Goal: Task Accomplishment & Management: Manage account settings

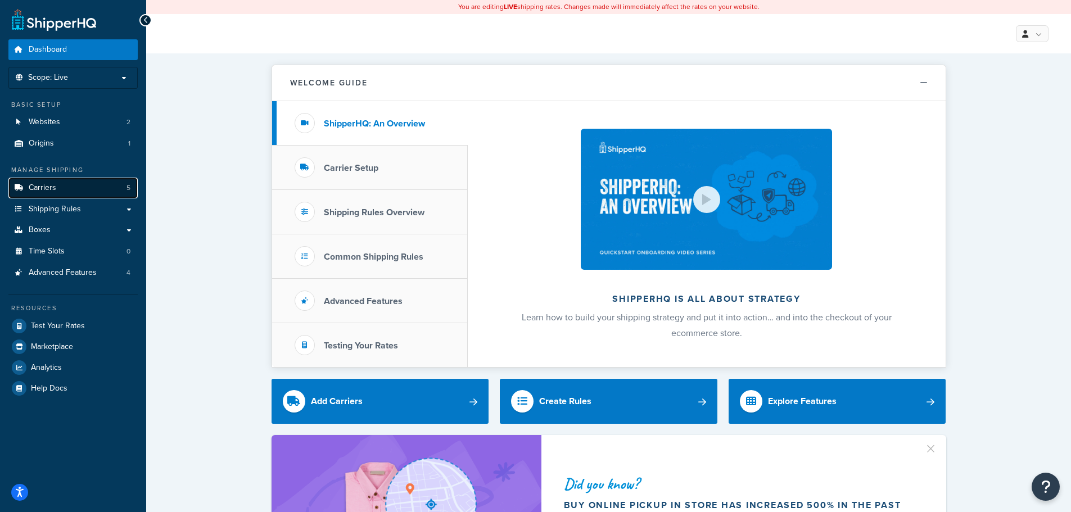
click at [44, 183] on span "Carriers" at bounding box center [43, 188] width 28 height 10
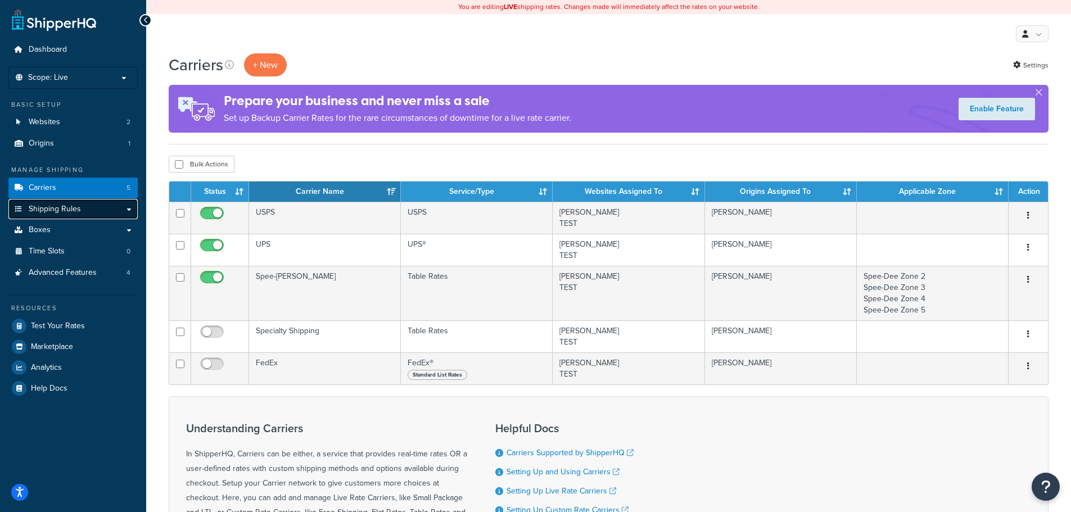
click at [67, 210] on span "Shipping Rules" at bounding box center [55, 210] width 52 height 10
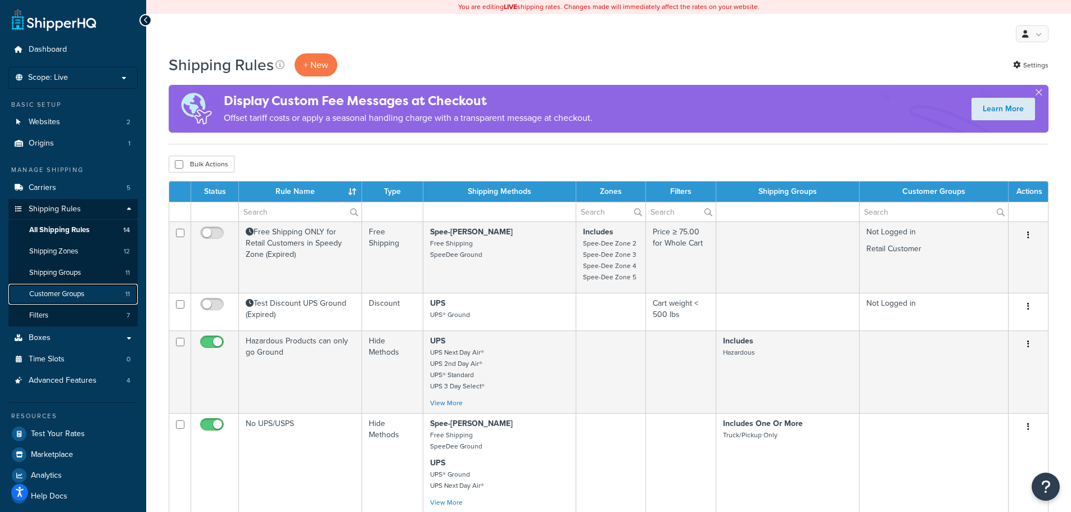
click at [82, 295] on span "Customer Groups" at bounding box center [56, 295] width 55 height 10
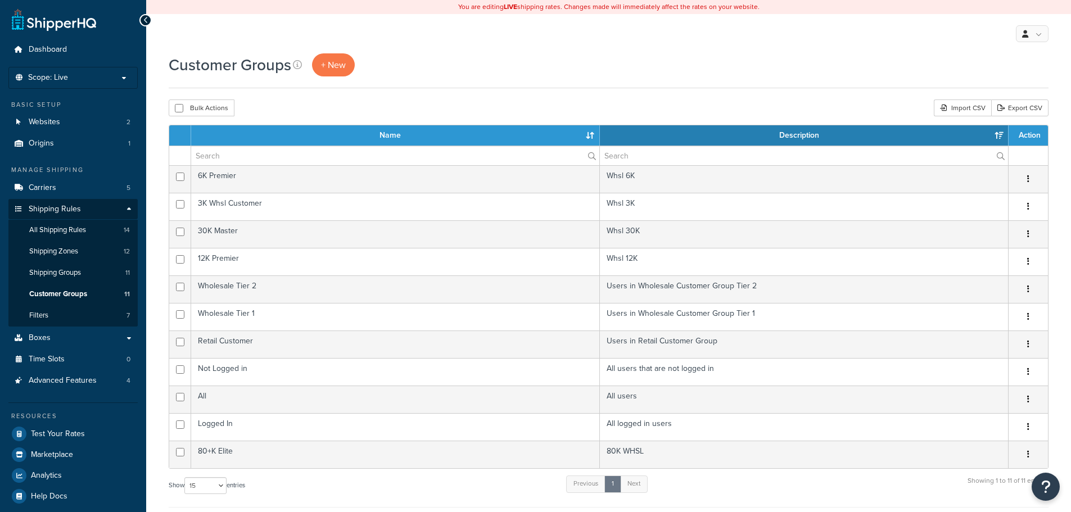
select select "15"
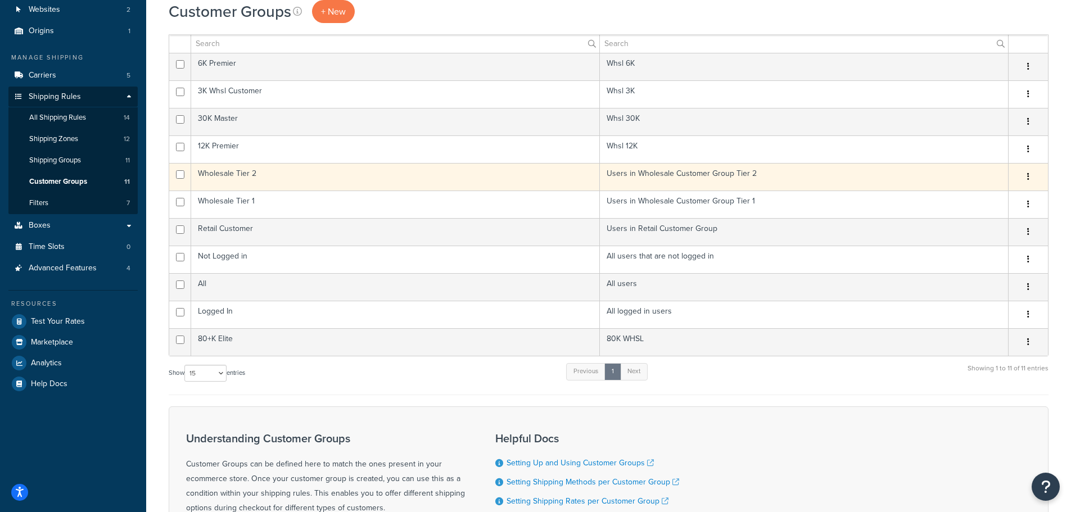
scroll to position [56, 0]
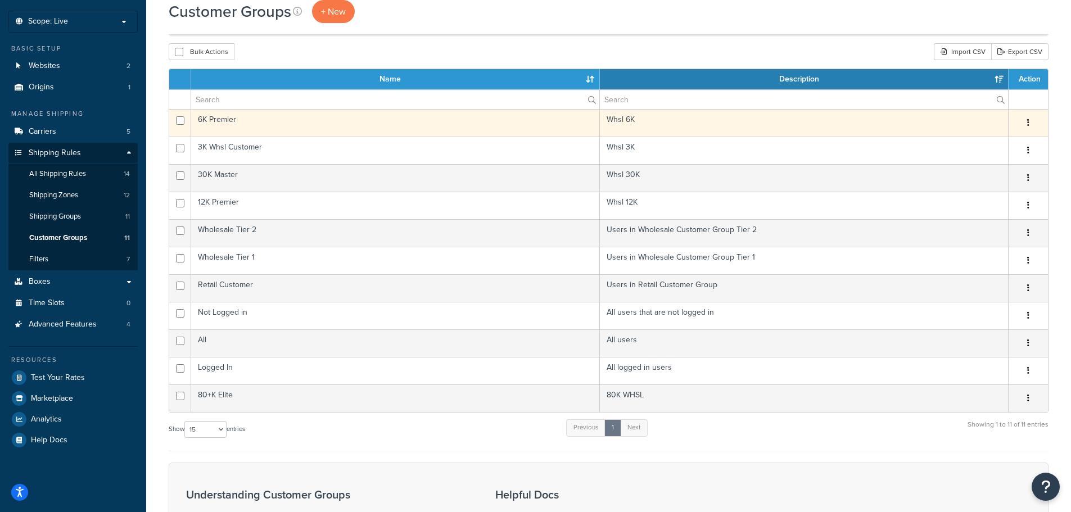
click at [387, 124] on td "6K Premier" at bounding box center [395, 123] width 409 height 28
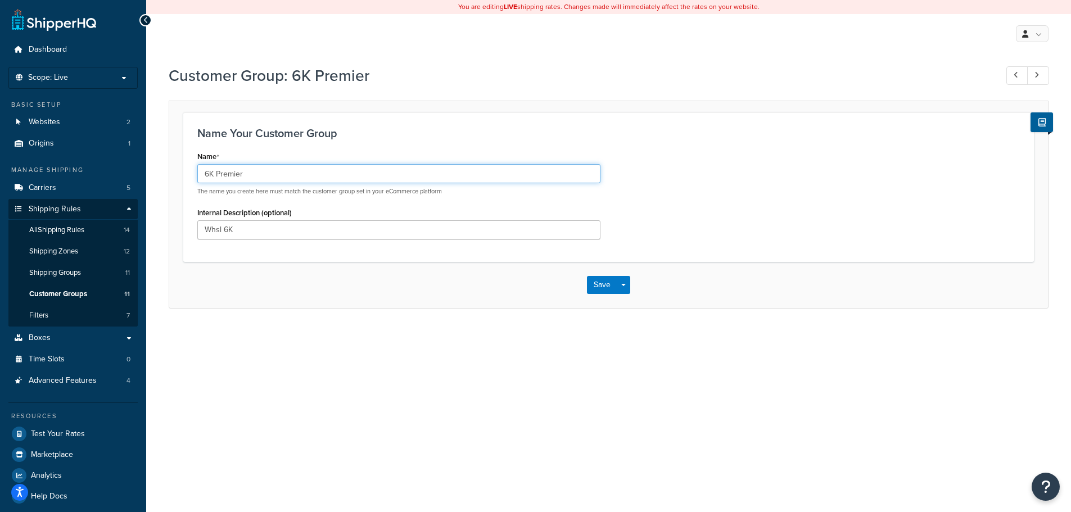
click at [209, 172] on input "6K Premier" at bounding box center [398, 173] width 403 height 19
type input "8K Premier"
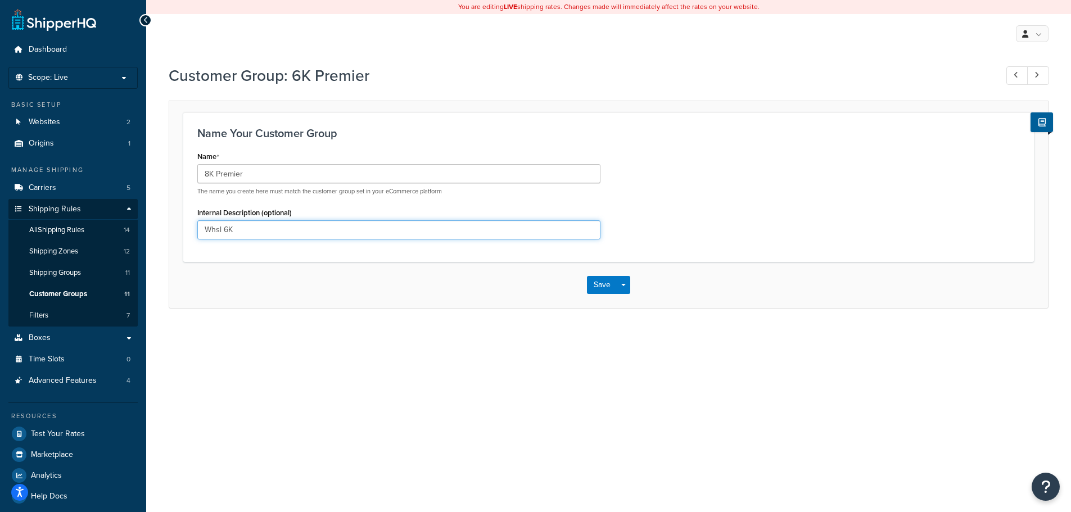
drag, startPoint x: 271, startPoint y: 223, endPoint x: 186, endPoint y: 233, distance: 86.1
click at [186, 233] on div "Name Your Customer Group Name 8K Premier The name you create here must match th…" at bounding box center [608, 186] width 851 height 149
type input "8K PREMIER"
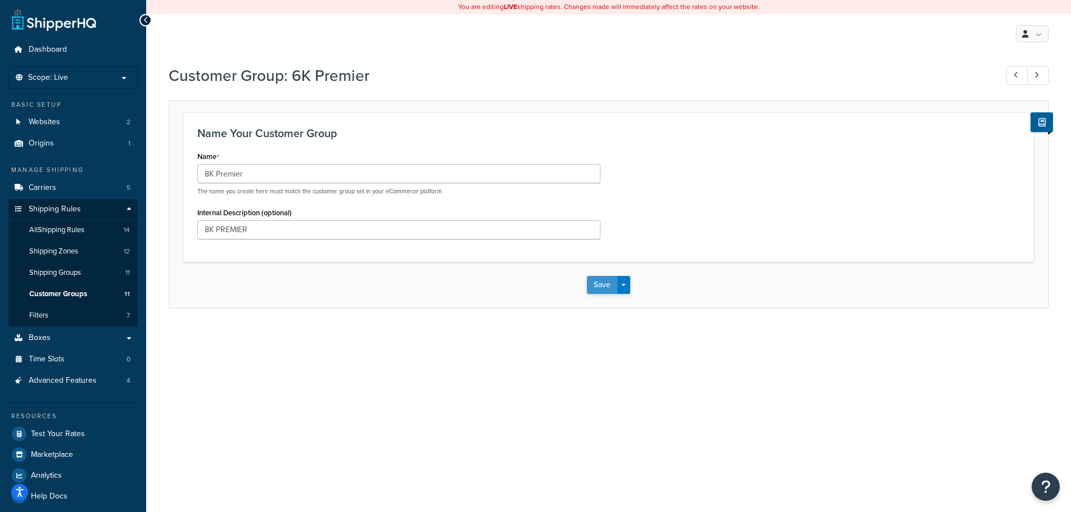
click at [607, 287] on button "Save" at bounding box center [602, 285] width 30 height 18
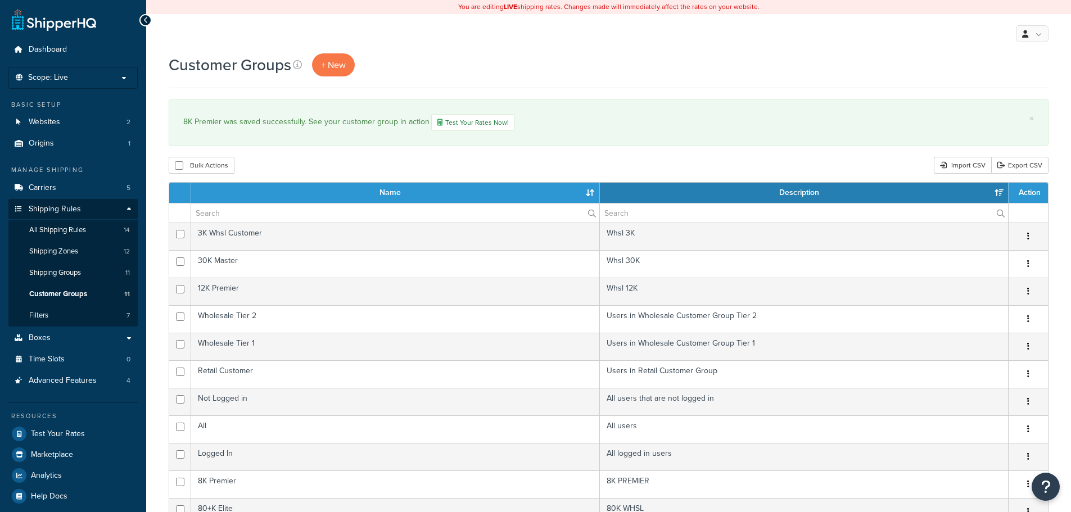
select select "15"
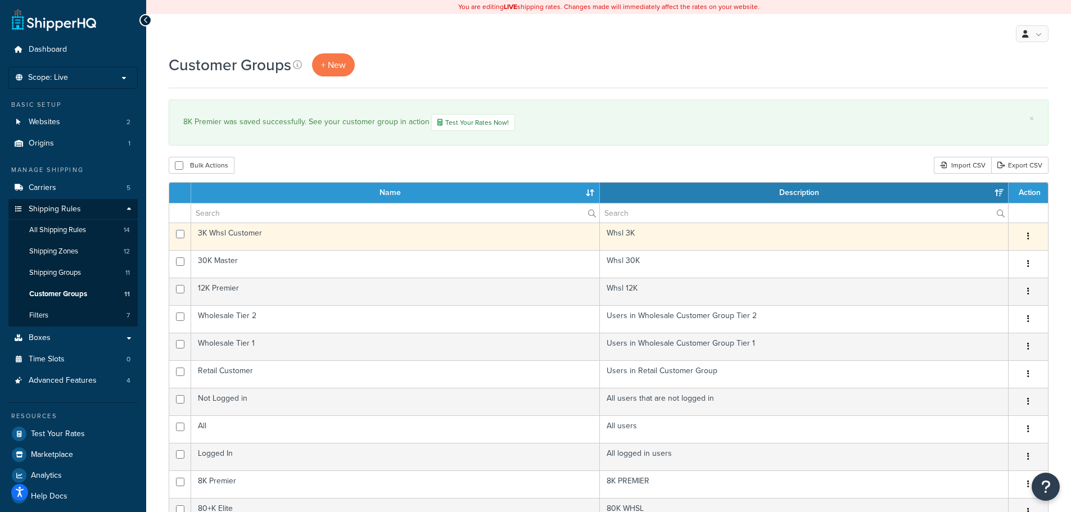
click at [247, 231] on td "3K Whsl Customer" at bounding box center [395, 237] width 409 height 28
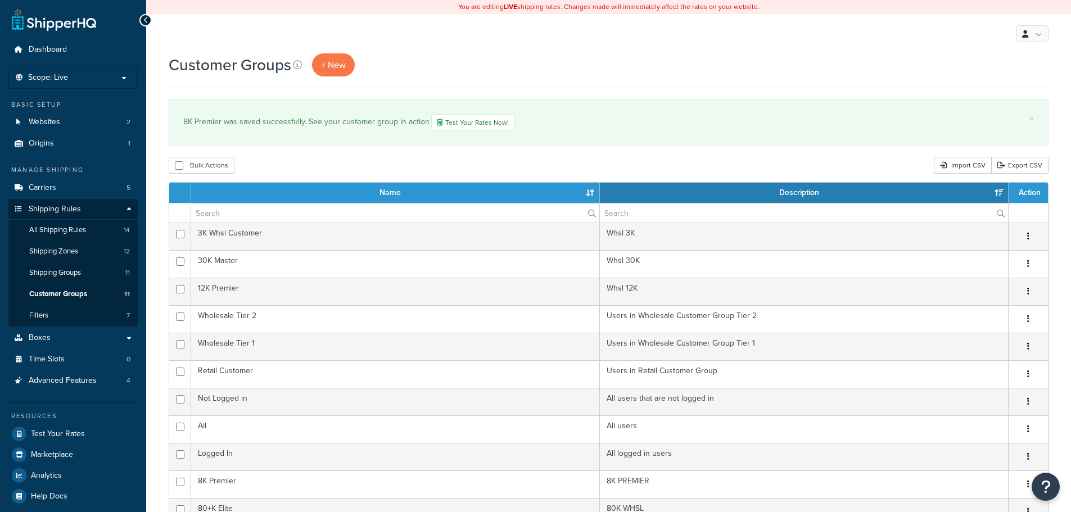
select select "15"
click at [64, 274] on span "Shipping Groups" at bounding box center [55, 273] width 52 height 10
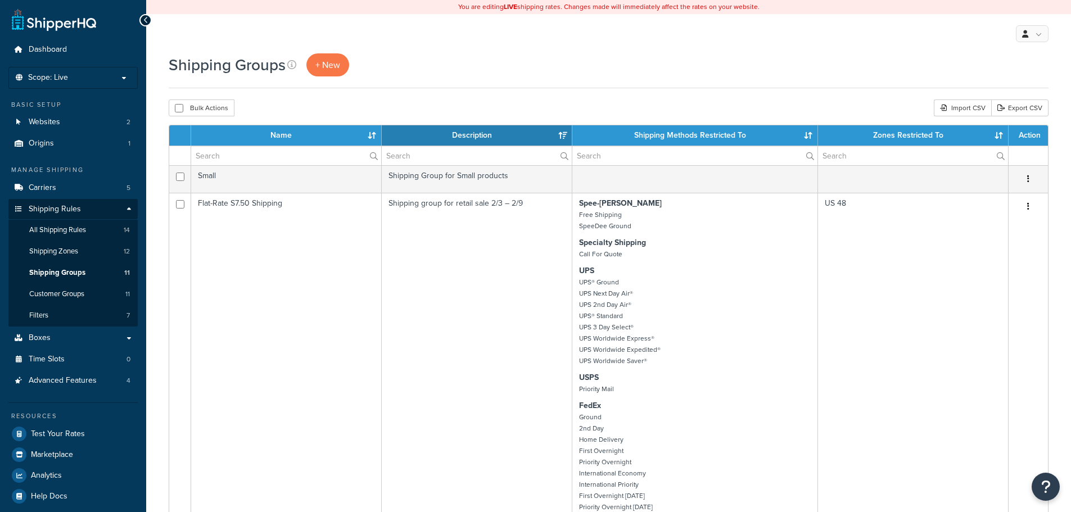
select select "15"
click at [56, 298] on span "Customer Groups" at bounding box center [56, 295] width 55 height 10
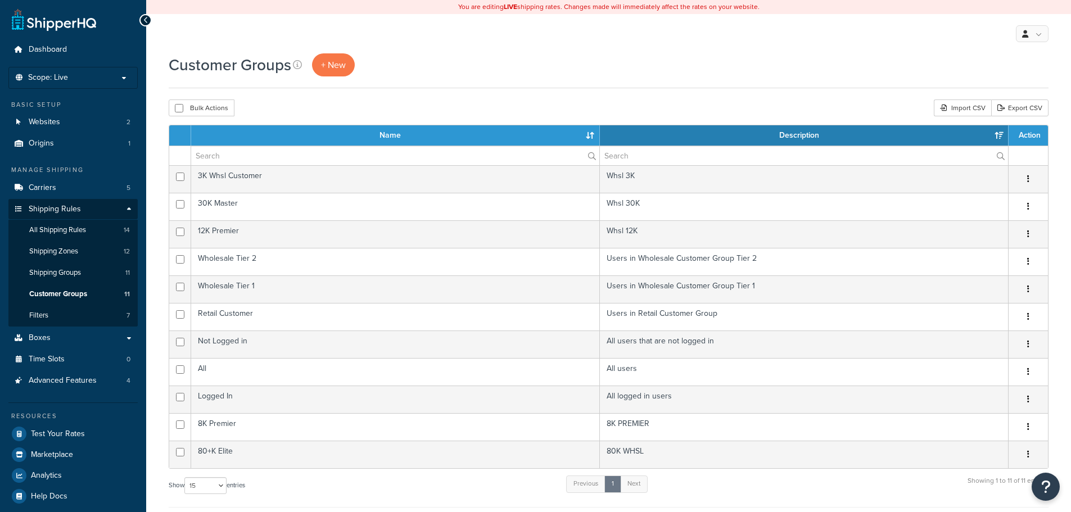
select select "15"
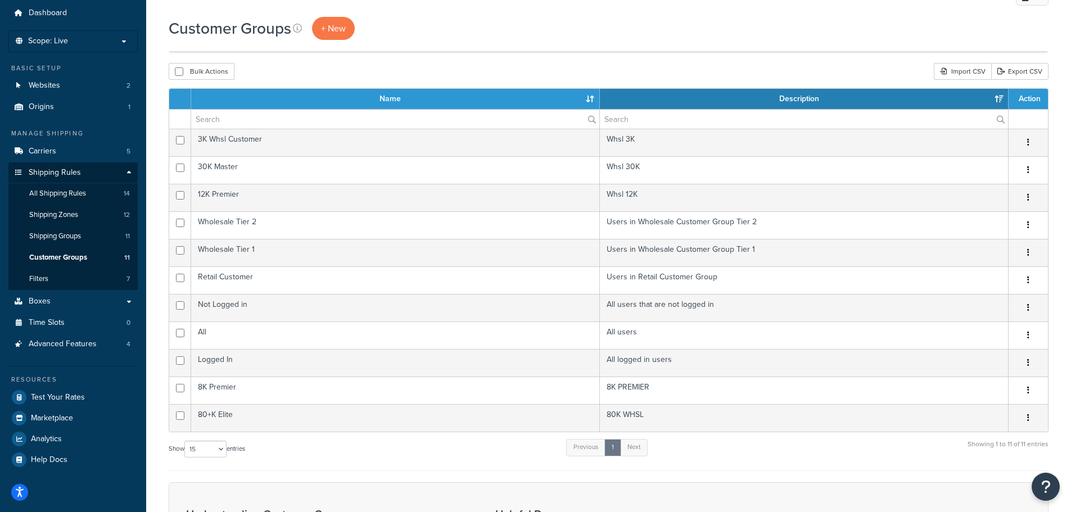
scroll to position [56, 0]
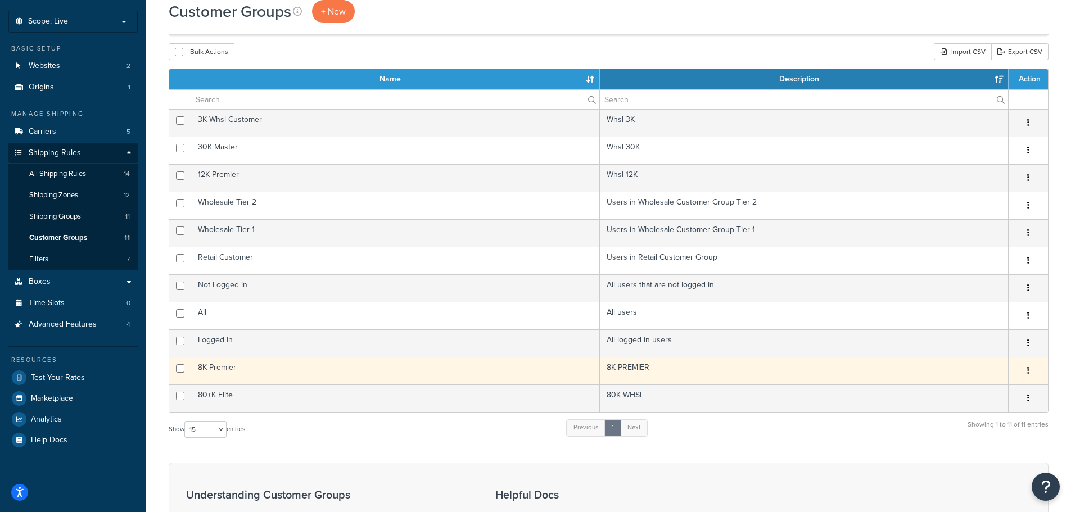
click at [251, 367] on td "8K Premier" at bounding box center [395, 371] width 409 height 28
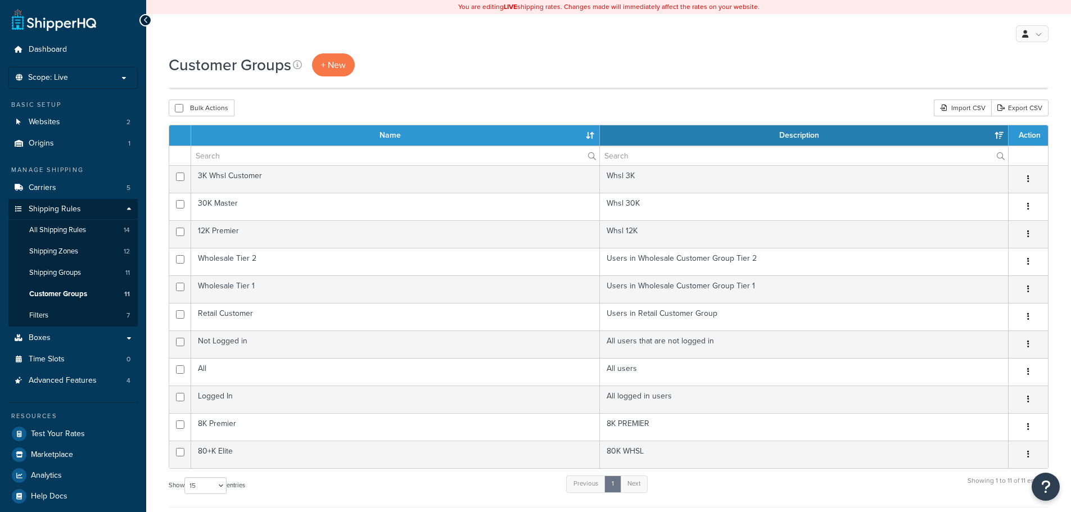
select select "15"
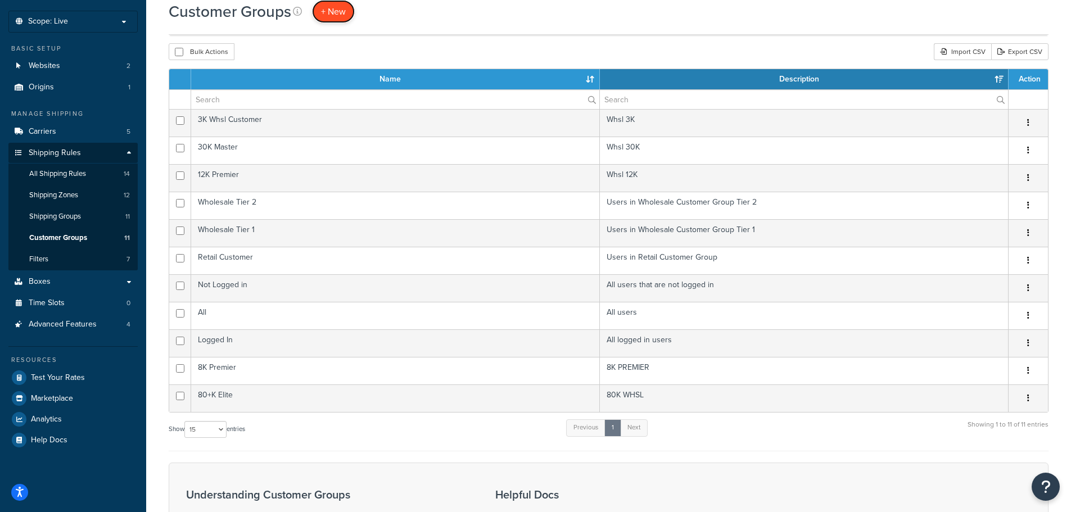
click at [330, 10] on span "+ New" at bounding box center [333, 11] width 25 height 13
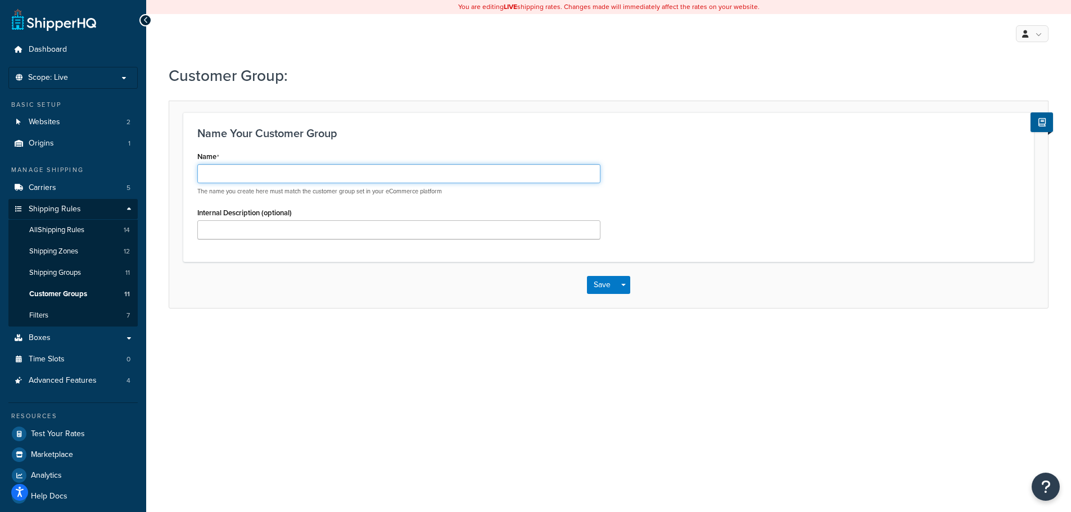
click at [267, 174] on input "Name" at bounding box center [398, 173] width 403 height 19
type input "6K Premier"
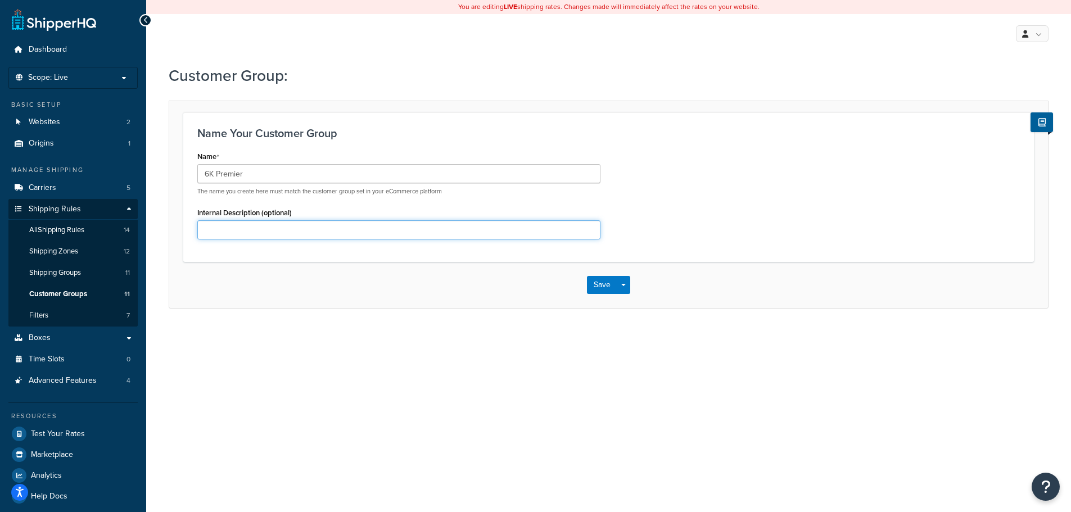
click at [282, 224] on input "Internal Description (optional)" at bounding box center [398, 229] width 403 height 19
type input "6K Premier"
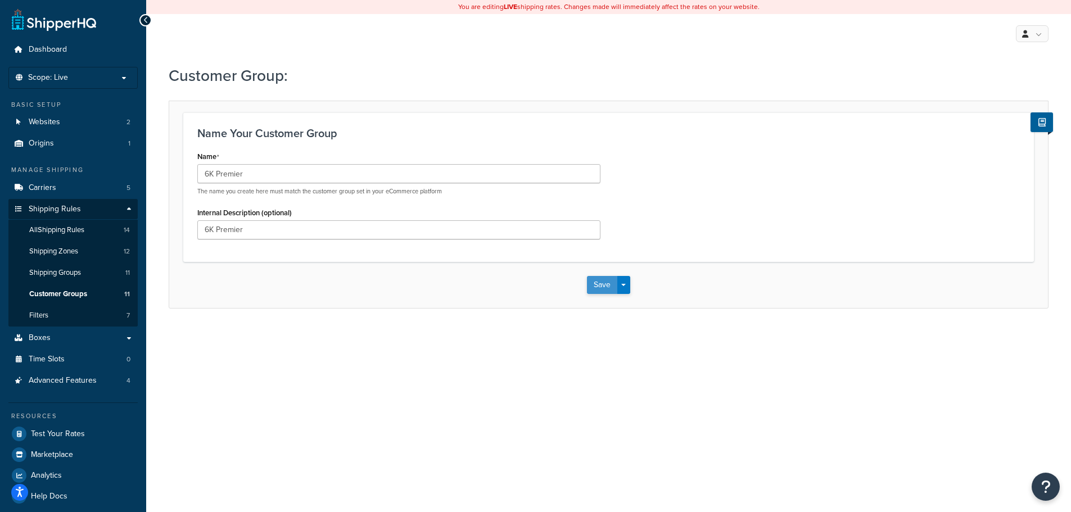
click at [605, 281] on button "Save" at bounding box center [602, 285] width 30 height 18
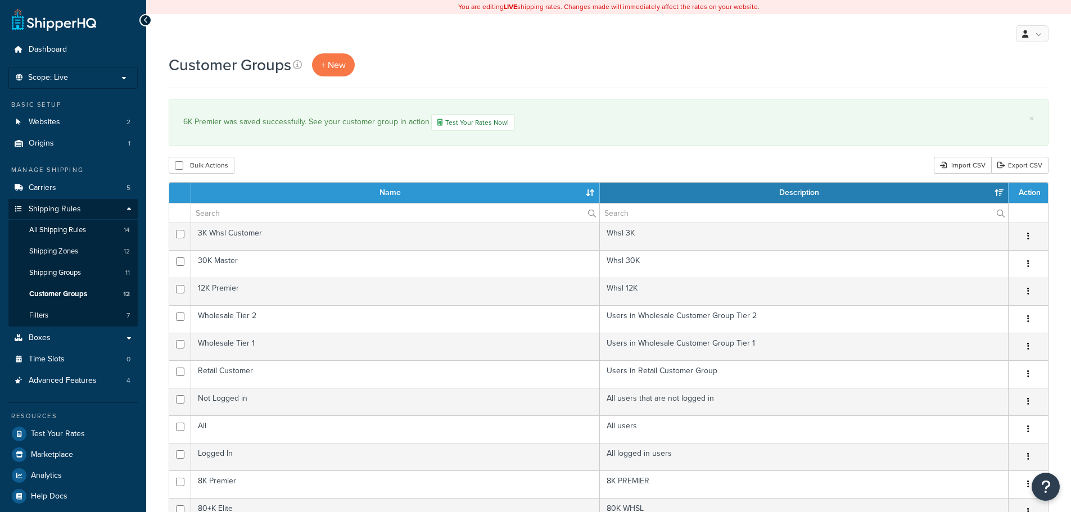
select select "15"
click at [338, 67] on span "+ New" at bounding box center [333, 64] width 25 height 13
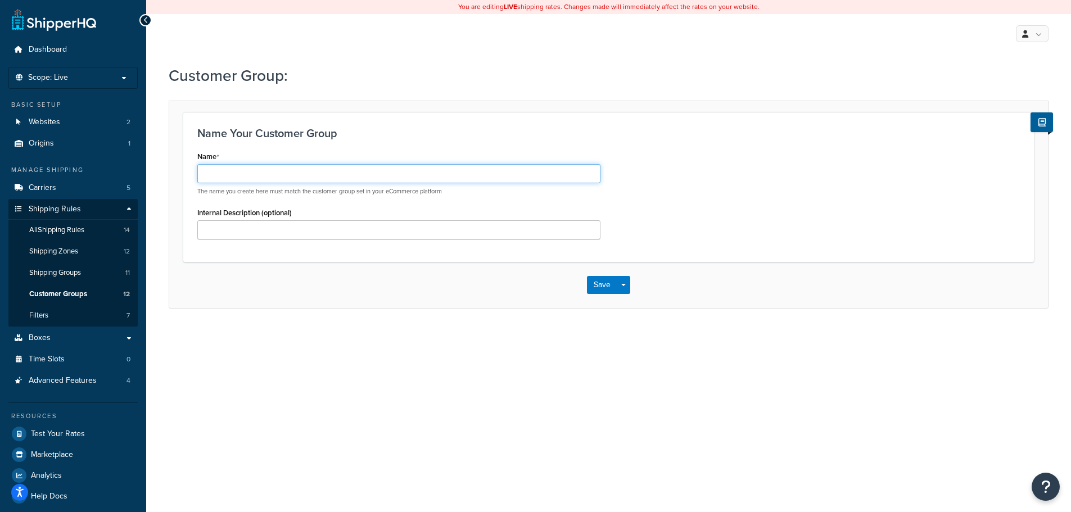
click at [282, 172] on input "Name" at bounding box center [398, 173] width 403 height 19
type input "40K Silver"
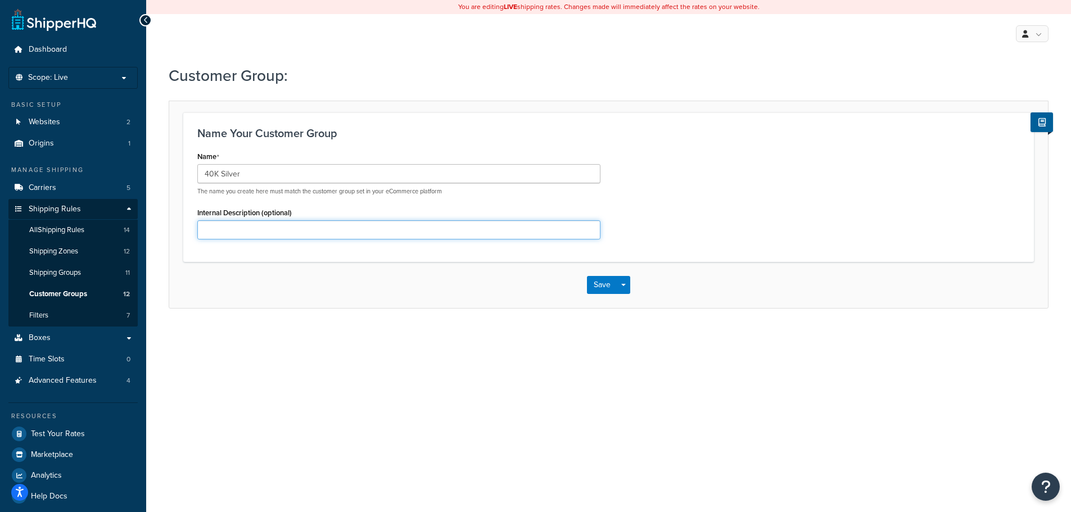
click at [256, 231] on input "Internal Description (optional)" at bounding box center [398, 229] width 403 height 19
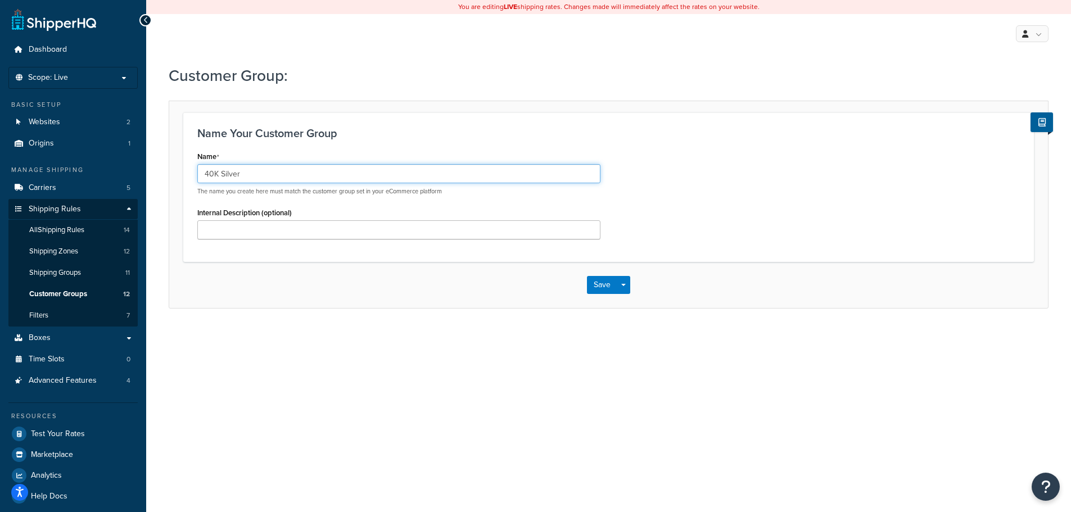
drag, startPoint x: 251, startPoint y: 172, endPoint x: 160, endPoint y: 172, distance: 91.1
click at [160, 172] on div "Customer Group: Name Your Customer Group Name 40K Silver The name you create he…" at bounding box center [608, 198] width 925 height 278
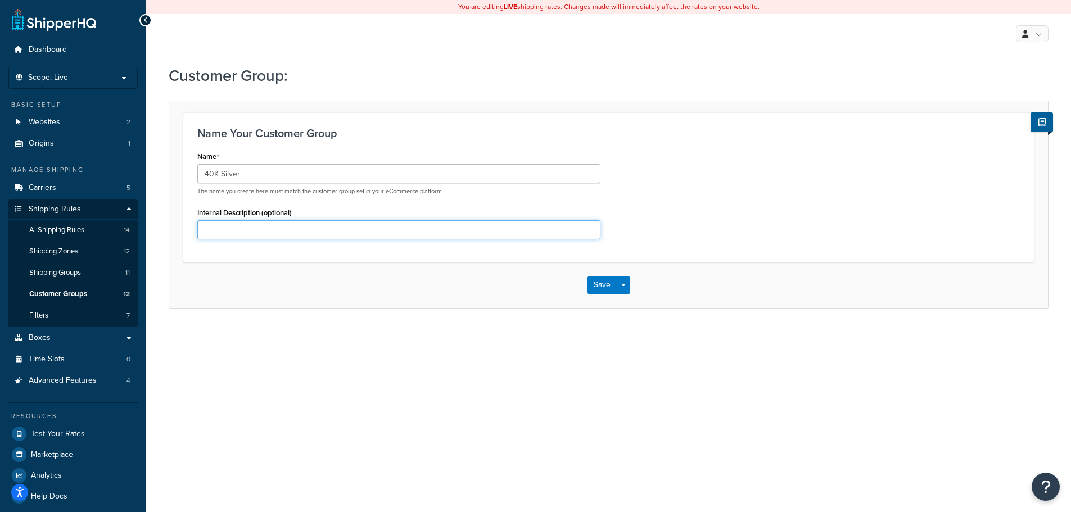
click at [249, 225] on input "Internal Description (optional)" at bounding box center [398, 229] width 403 height 19
paste input "40K Silver"
type input "40K Silver"
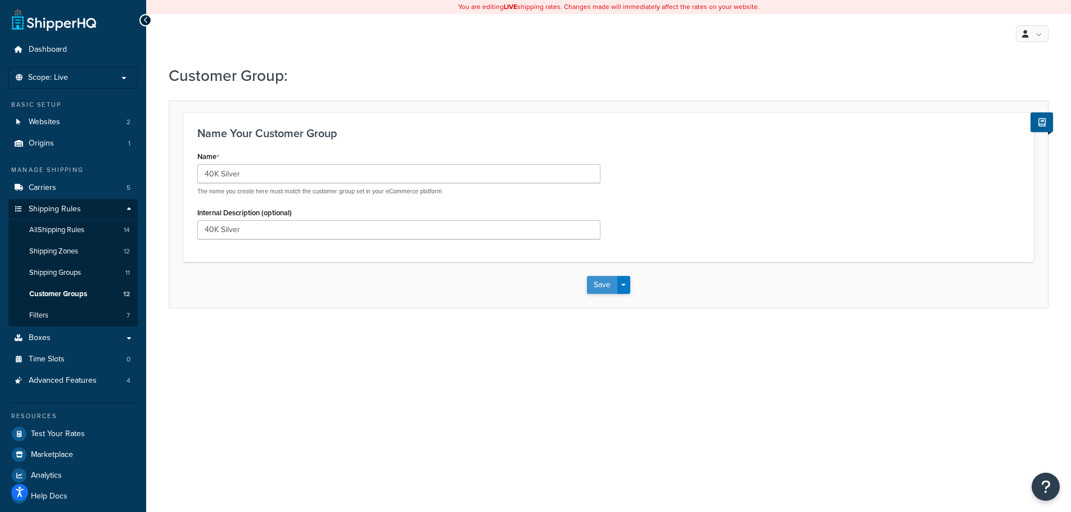
click at [607, 287] on button "Save" at bounding box center [602, 285] width 30 height 18
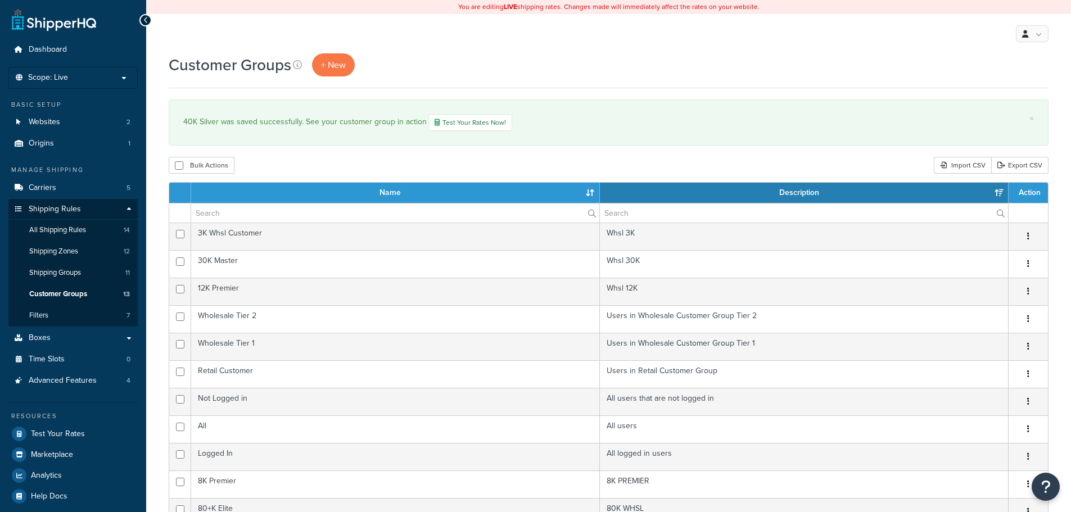
select select "15"
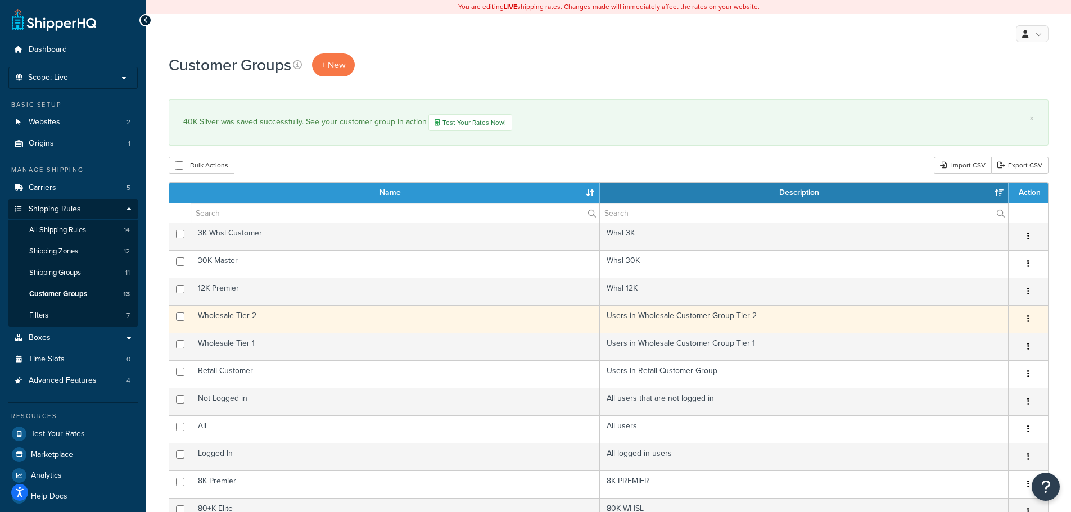
click at [266, 315] on td "Wholesale Tier 2" at bounding box center [395, 319] width 409 height 28
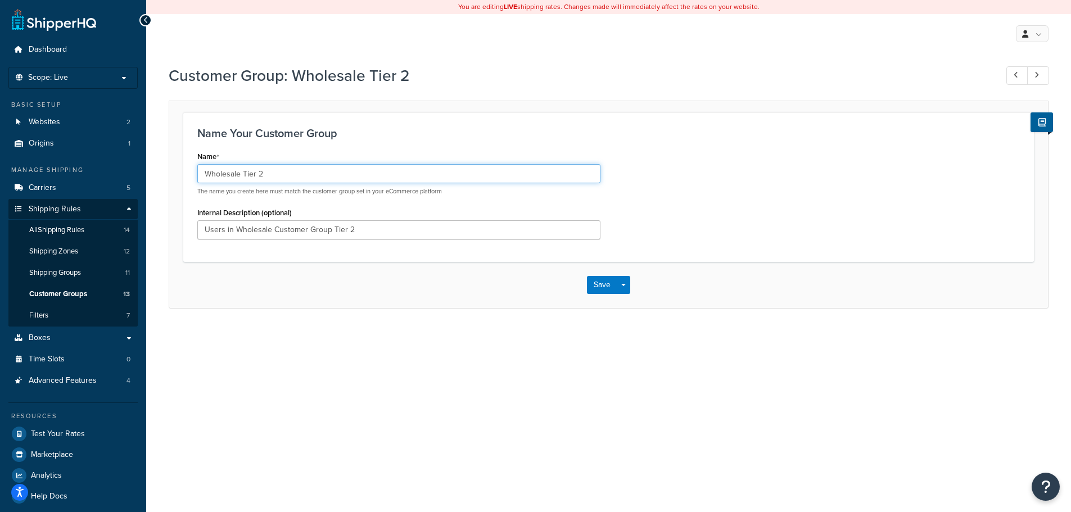
click at [279, 175] on input "Wholesale Tier 2" at bounding box center [398, 173] width 403 height 19
type input "Wholesale Tier 2 - Net Whsl"
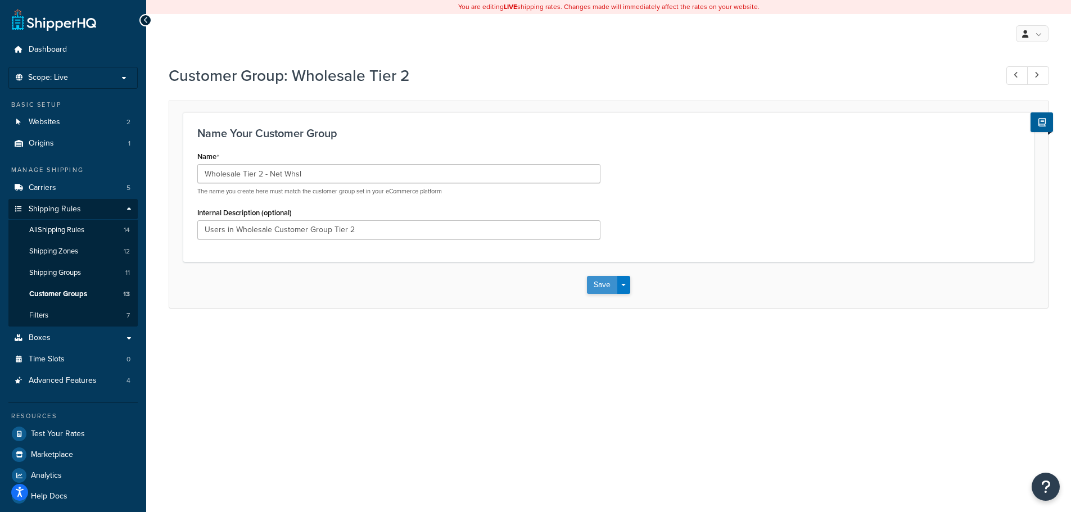
click at [604, 286] on button "Save" at bounding box center [602, 285] width 30 height 18
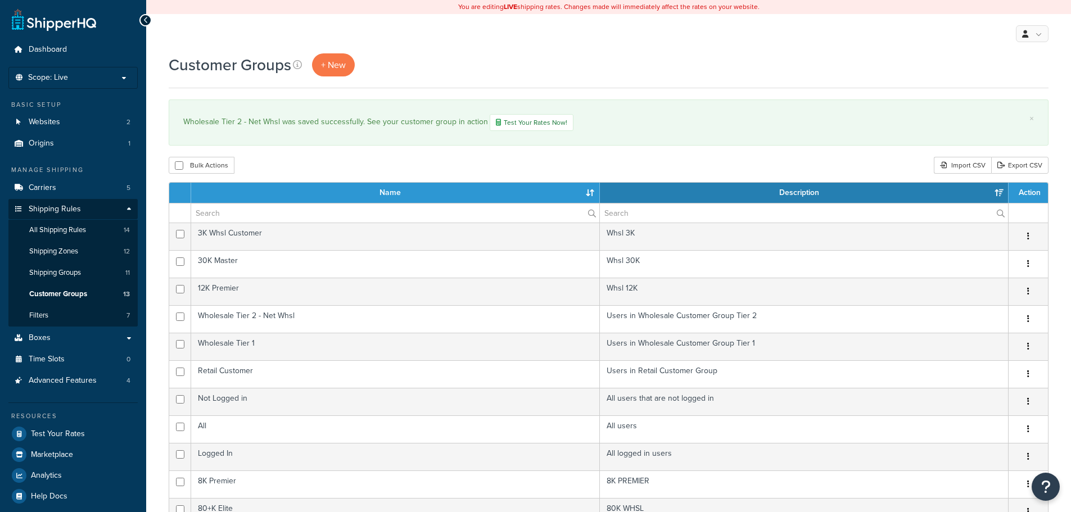
select select "15"
click at [62, 125] on link "Websites 2" at bounding box center [72, 122] width 129 height 21
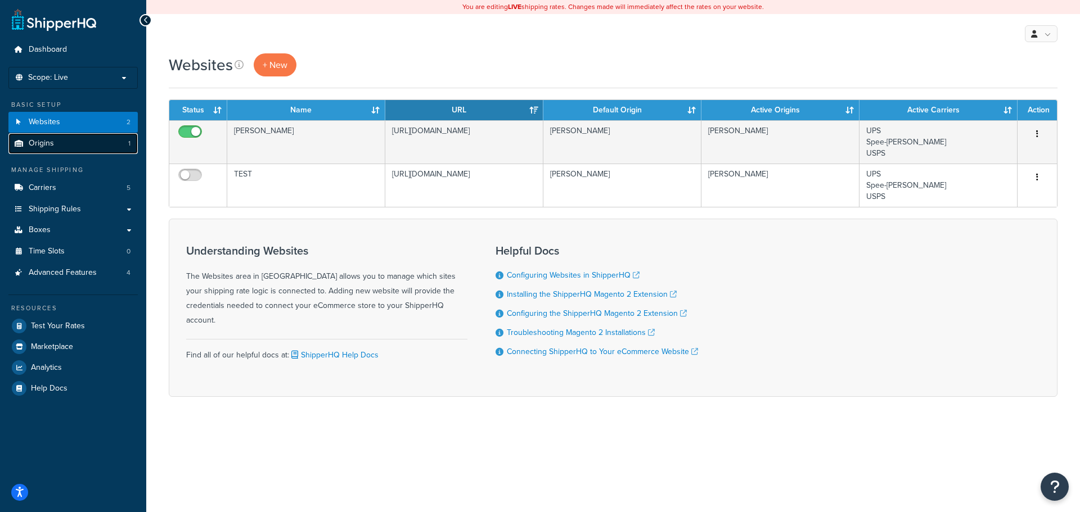
click at [39, 140] on span "Origins" at bounding box center [41, 144] width 25 height 10
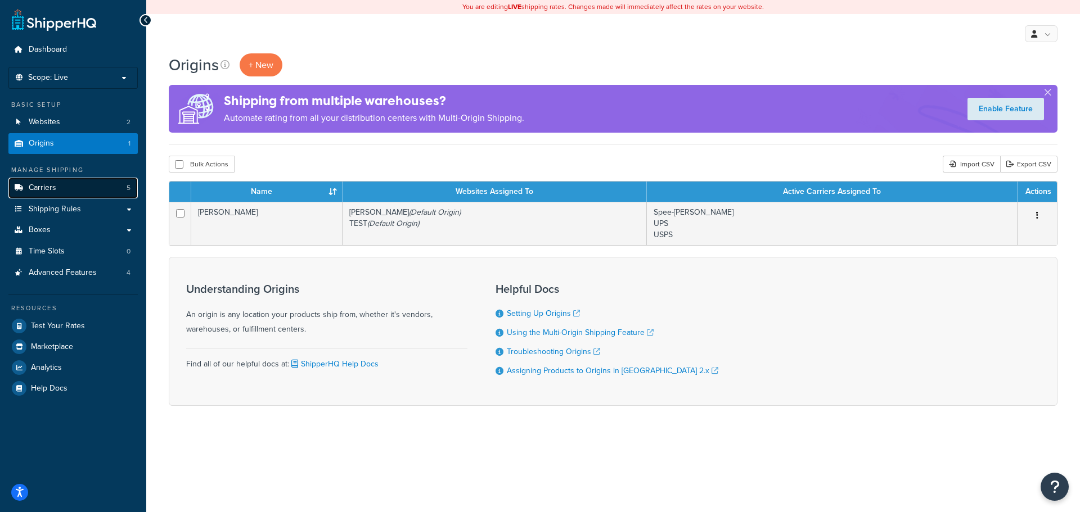
click at [59, 185] on link "Carriers 5" at bounding box center [72, 188] width 129 height 21
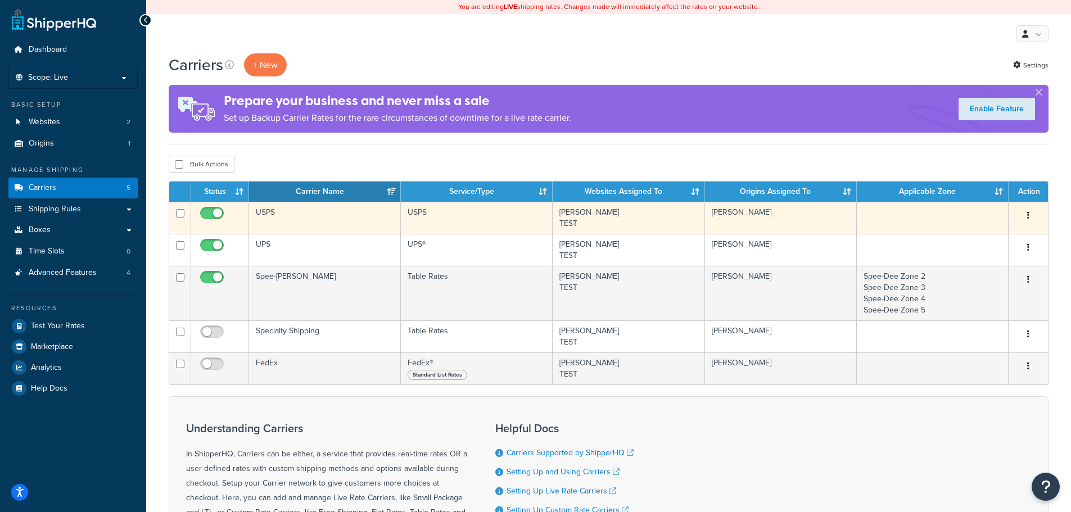
click at [347, 213] on td "USPS" at bounding box center [325, 218] width 152 height 32
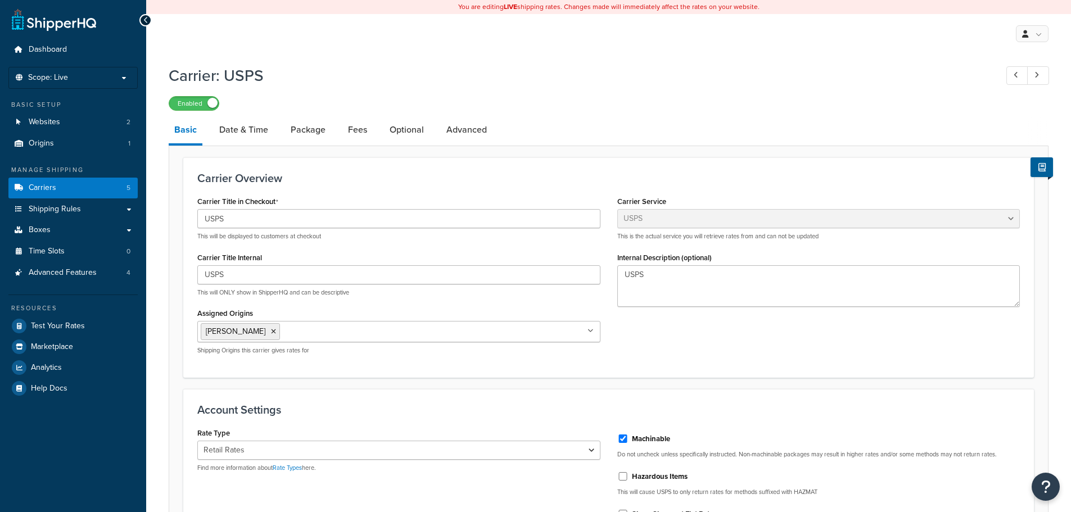
select select "usps"
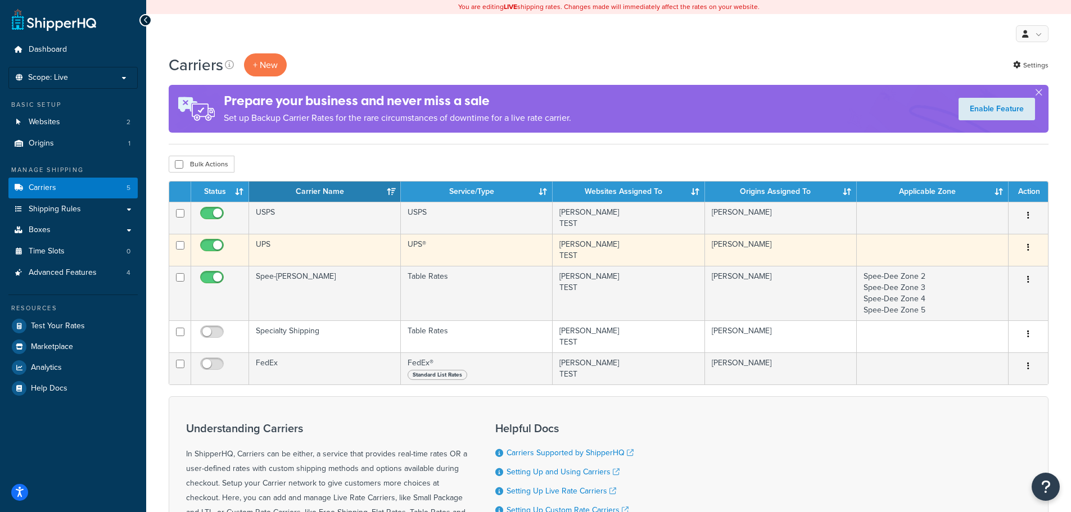
click at [273, 249] on td "UPS" at bounding box center [325, 250] width 152 height 32
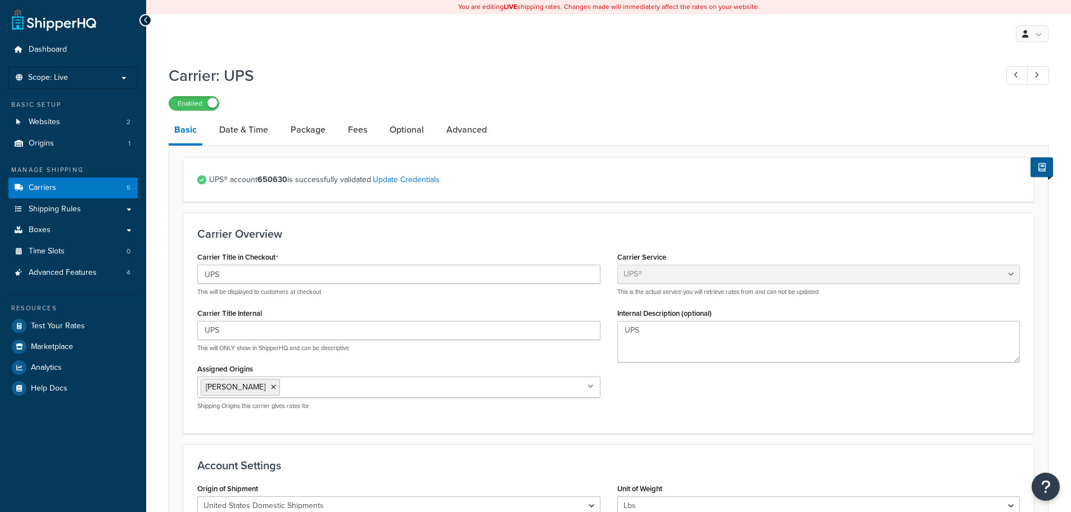
select select "ups"
select select "01"
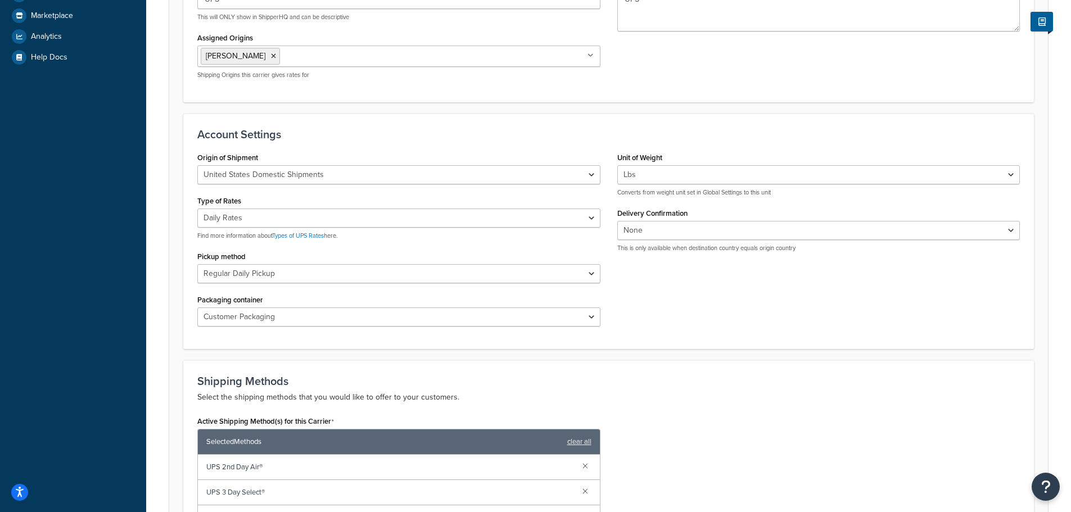
scroll to position [337, 0]
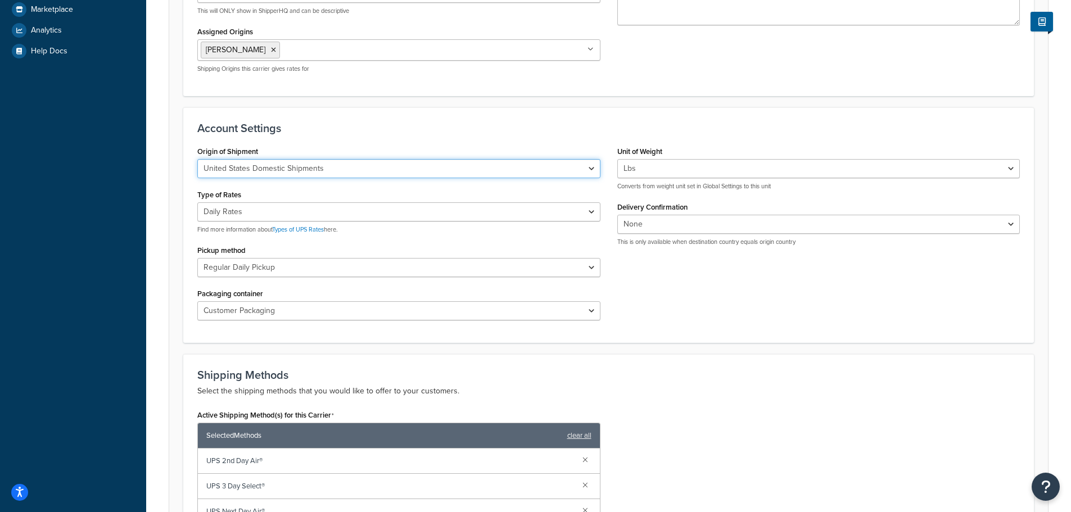
click at [592, 166] on select "United States Domestic Shipments Shipments Originating in United States Shipmen…" at bounding box center [398, 168] width 403 height 19
click at [834, 351] on form "UPS® account 650630 is successfully validated. Update Credentials Carrier Overv…" at bounding box center [608, 343] width 879 height 1047
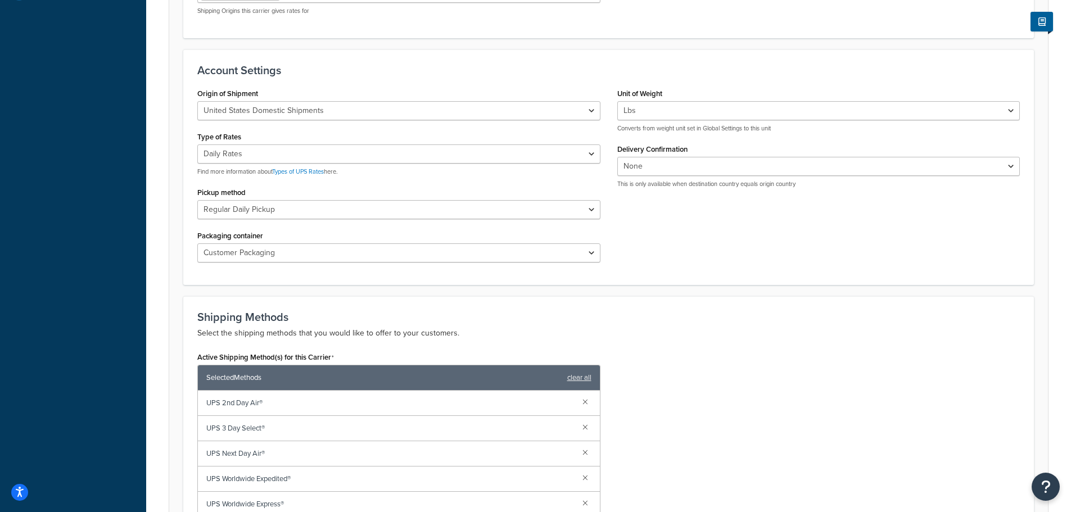
scroll to position [450, 0]
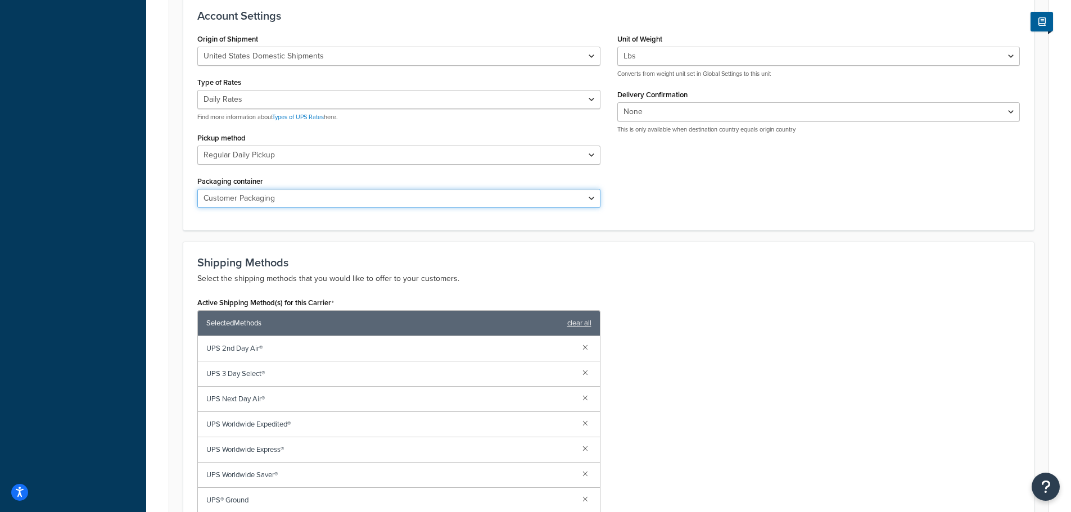
click at [583, 202] on select "Customer Packaging UPS Letter Envelope Customer Supplied Package UPS Tube UPS P…" at bounding box center [398, 198] width 403 height 19
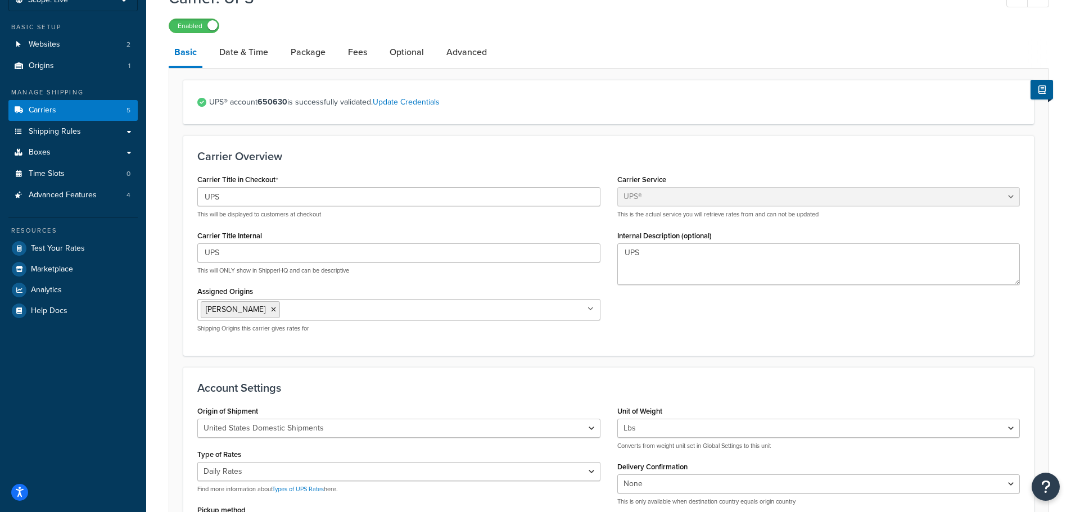
scroll to position [0, 0]
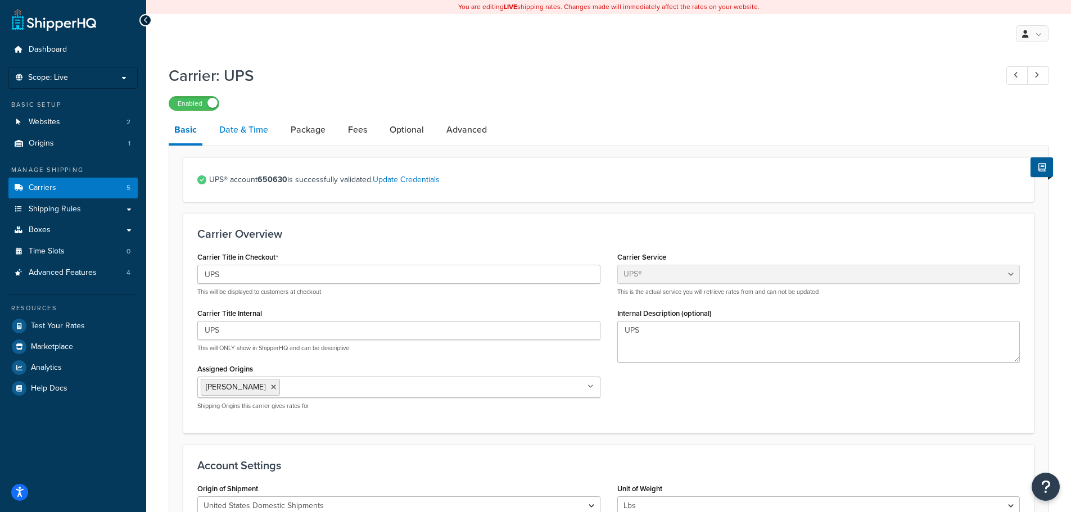
click at [236, 129] on link "Date & Time" at bounding box center [244, 129] width 60 height 27
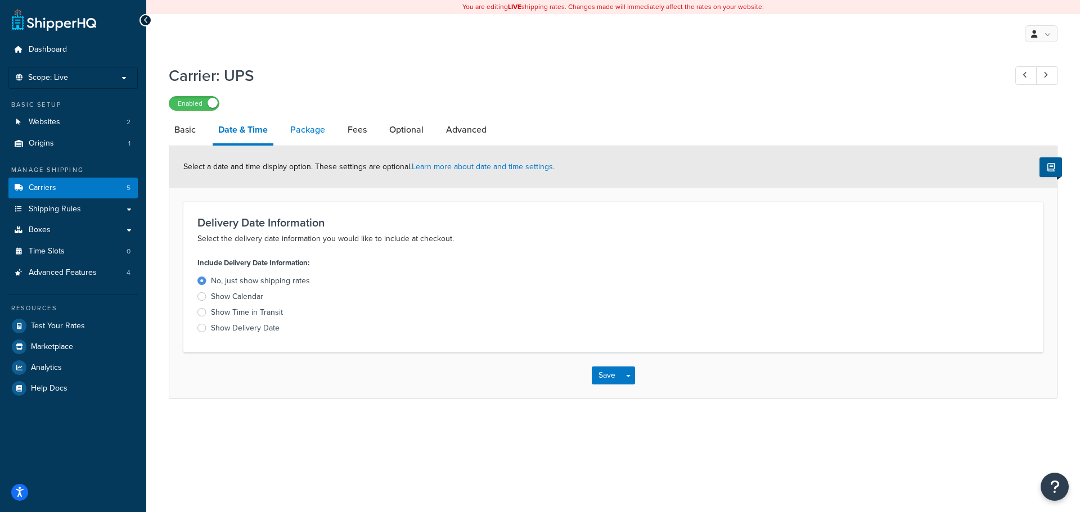
click at [307, 130] on link "Package" at bounding box center [308, 129] width 46 height 27
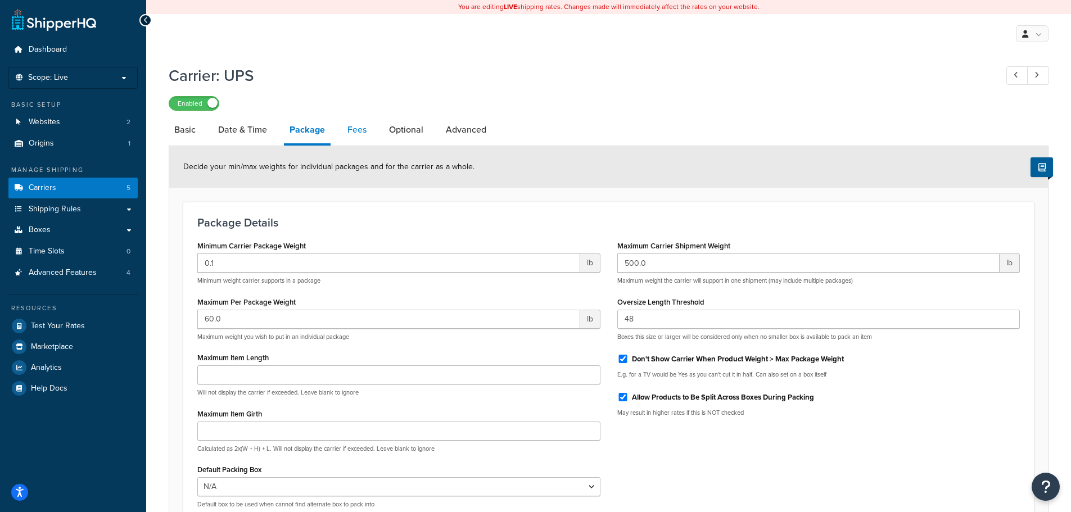
click at [348, 131] on link "Fees" at bounding box center [357, 129] width 30 height 27
select select "package"
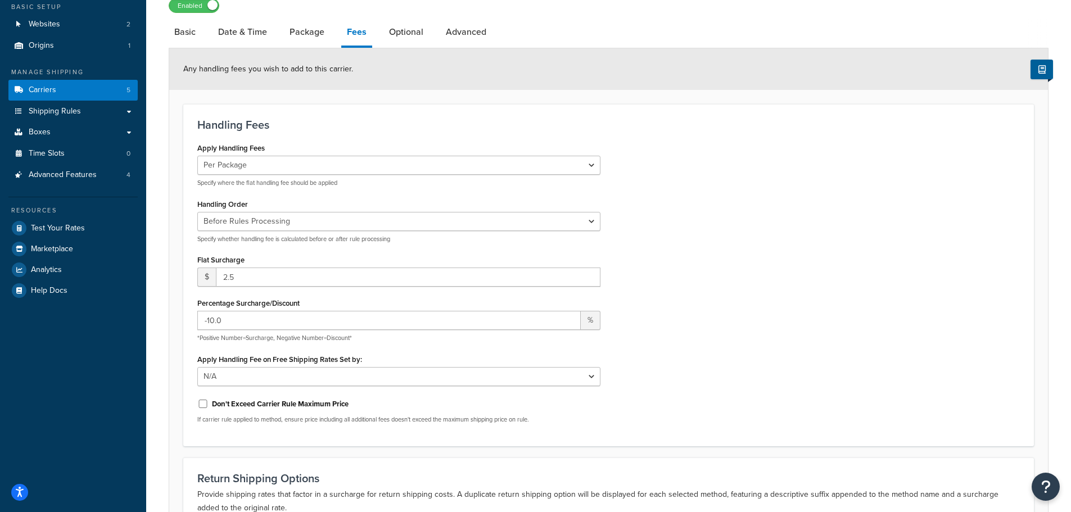
scroll to position [112, 0]
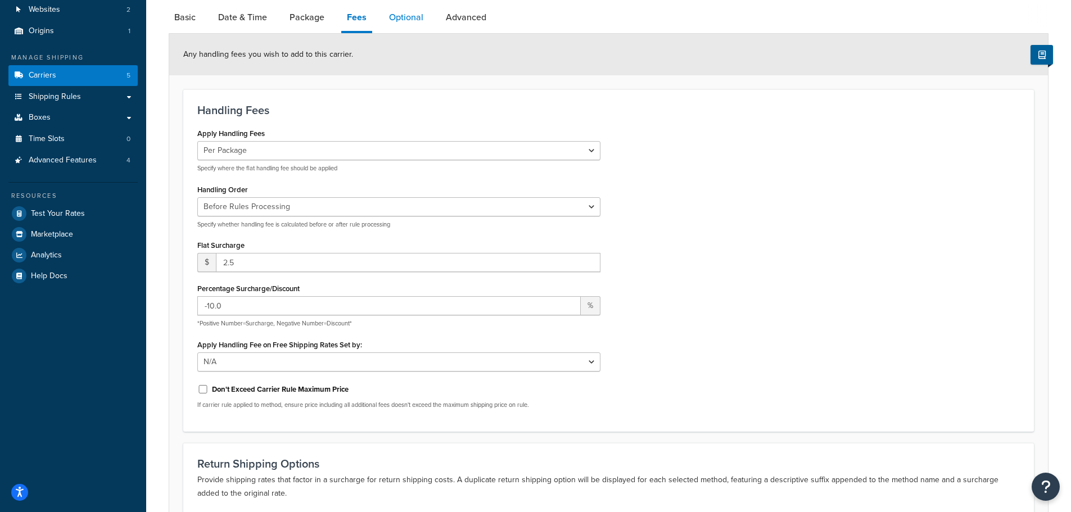
click at [400, 18] on link "Optional" at bounding box center [407, 17] width 46 height 27
select select "residential"
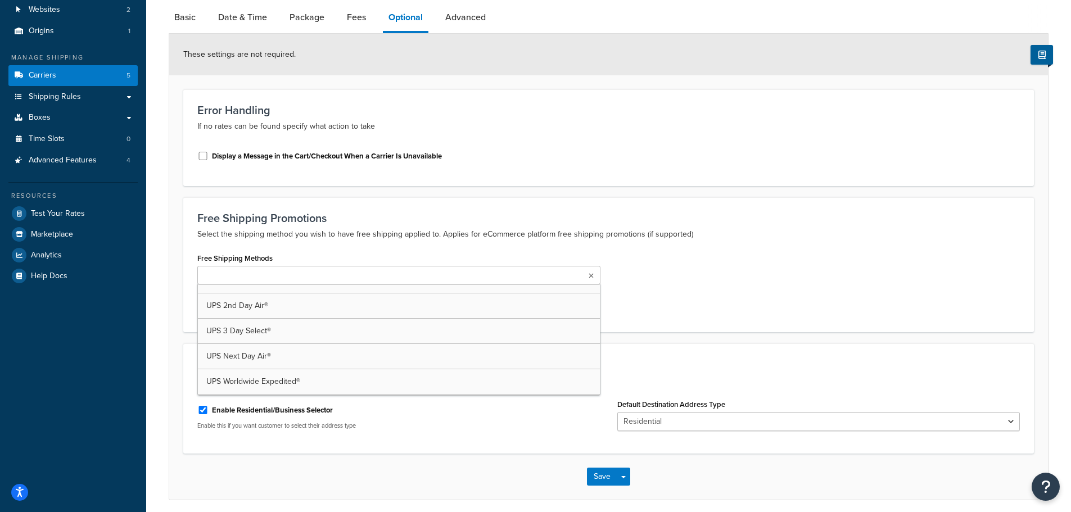
click at [589, 277] on icon at bounding box center [591, 276] width 5 height 7
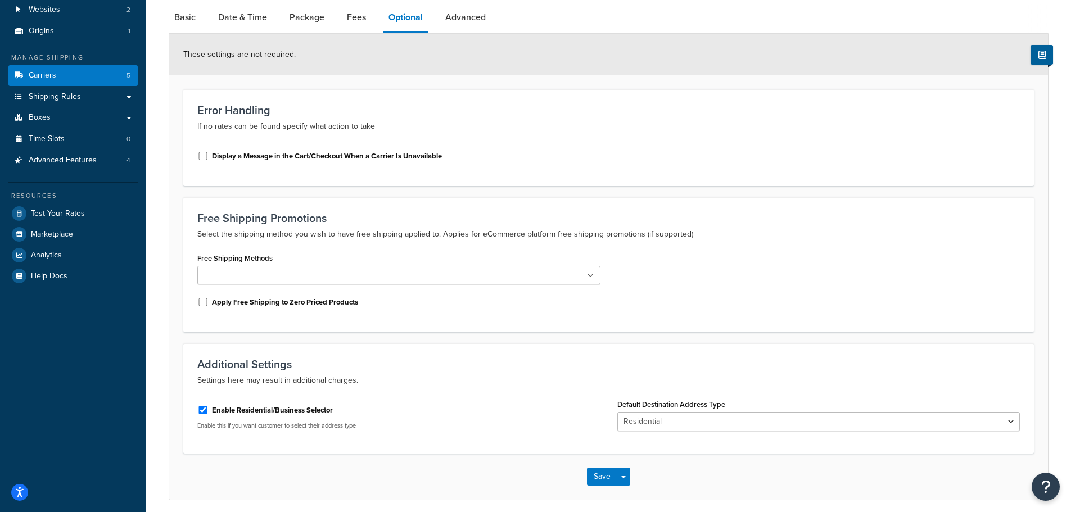
click at [624, 143] on div "Display a Message in the Cart/Checkout When a Carrier Is Unavailable" at bounding box center [609, 157] width 840 height 30
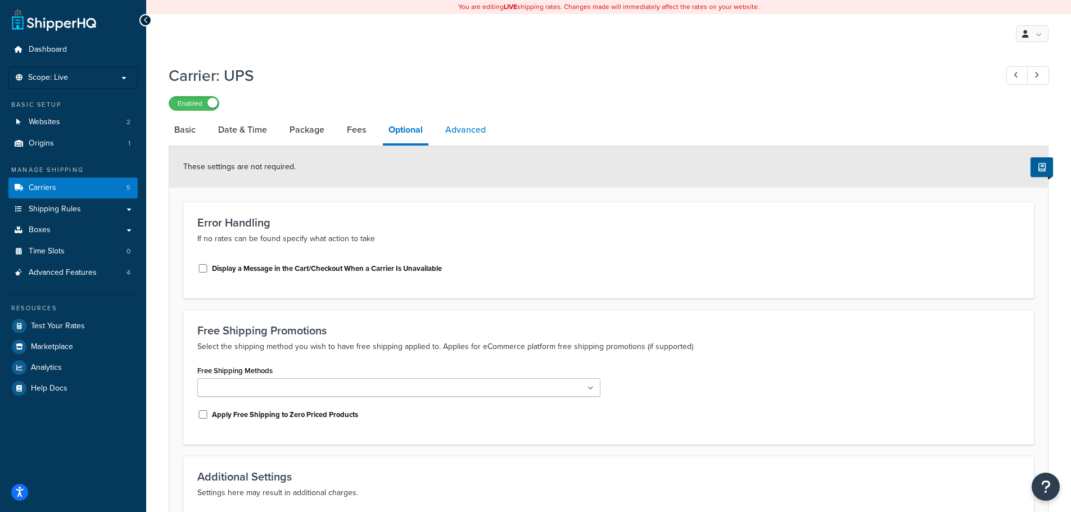
click at [466, 131] on link "Advanced" at bounding box center [466, 129] width 52 height 27
select select "false"
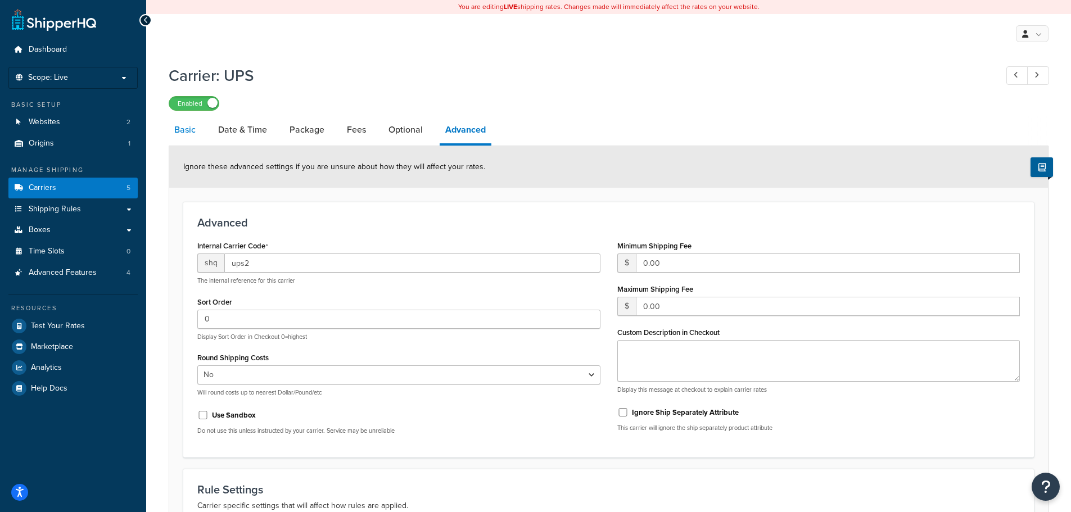
click at [186, 130] on link "Basic" at bounding box center [185, 129] width 33 height 27
select select "ups"
select select "01"
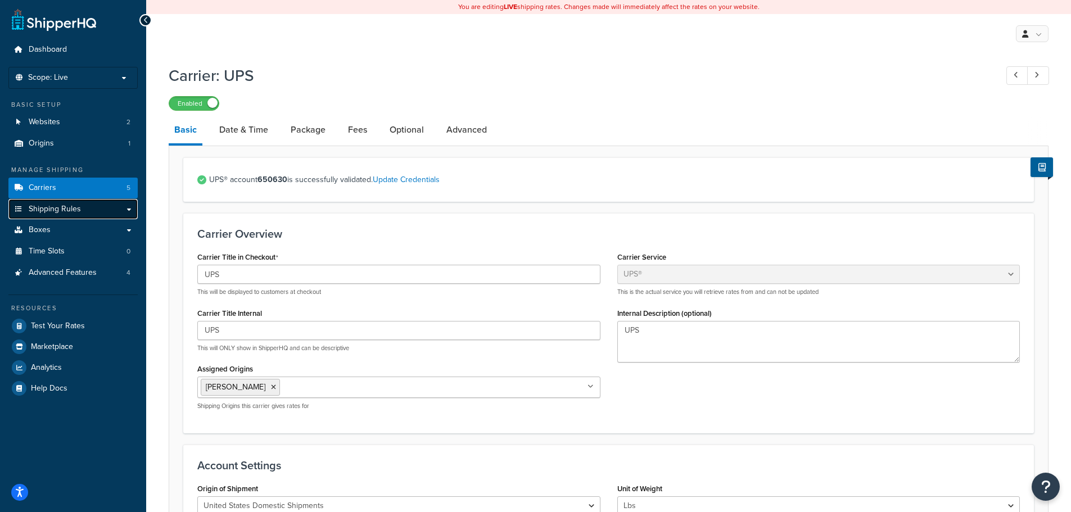
click at [58, 209] on span "Shipping Rules" at bounding box center [55, 210] width 52 height 10
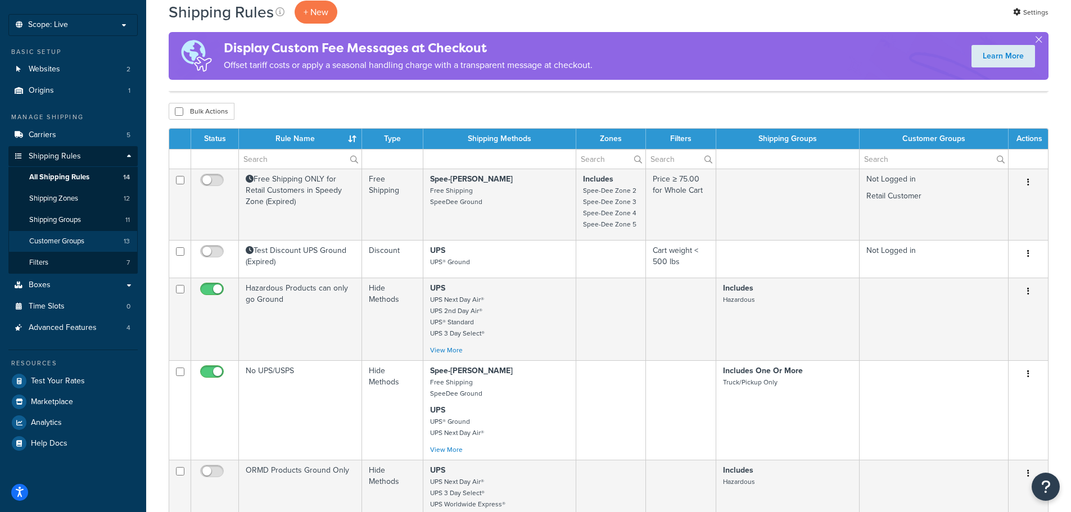
scroll to position [112, 0]
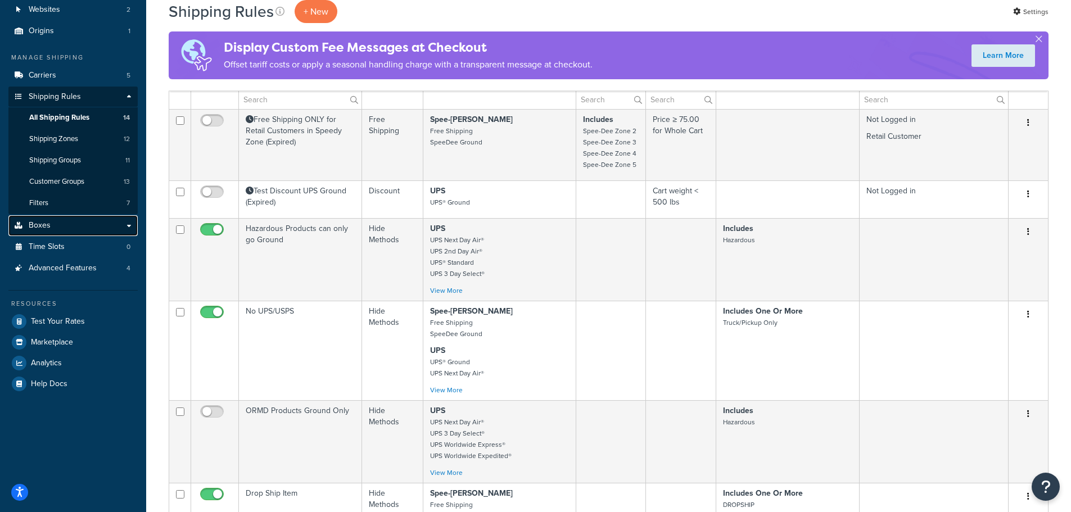
click at [74, 226] on link "Boxes" at bounding box center [72, 225] width 129 height 21
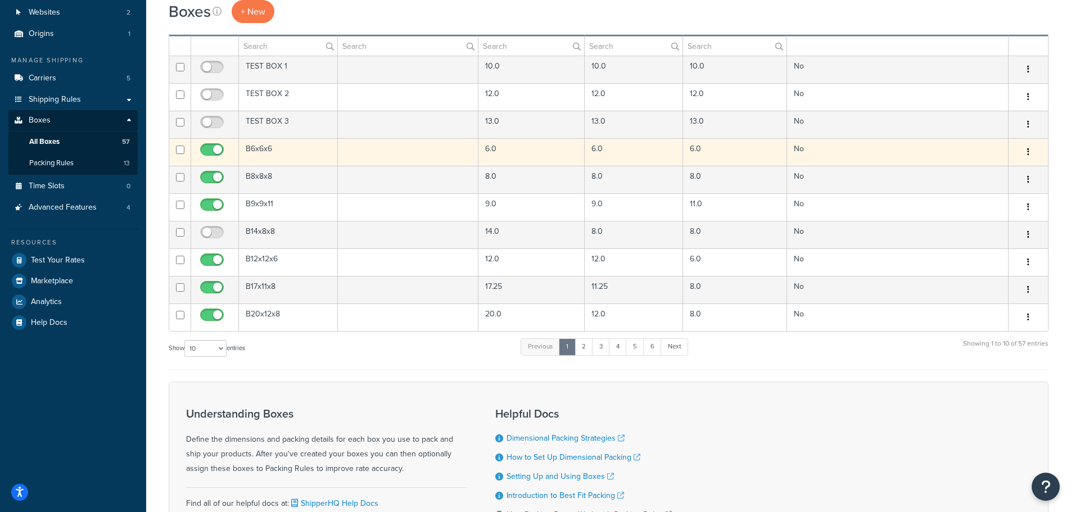
scroll to position [112, 0]
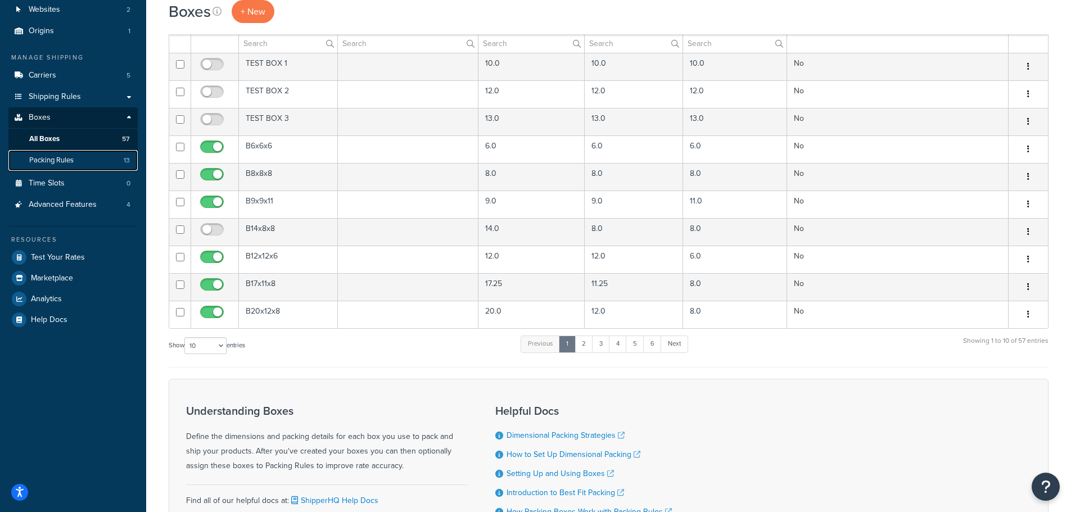
click at [71, 159] on span "Packing Rules" at bounding box center [51, 161] width 44 height 10
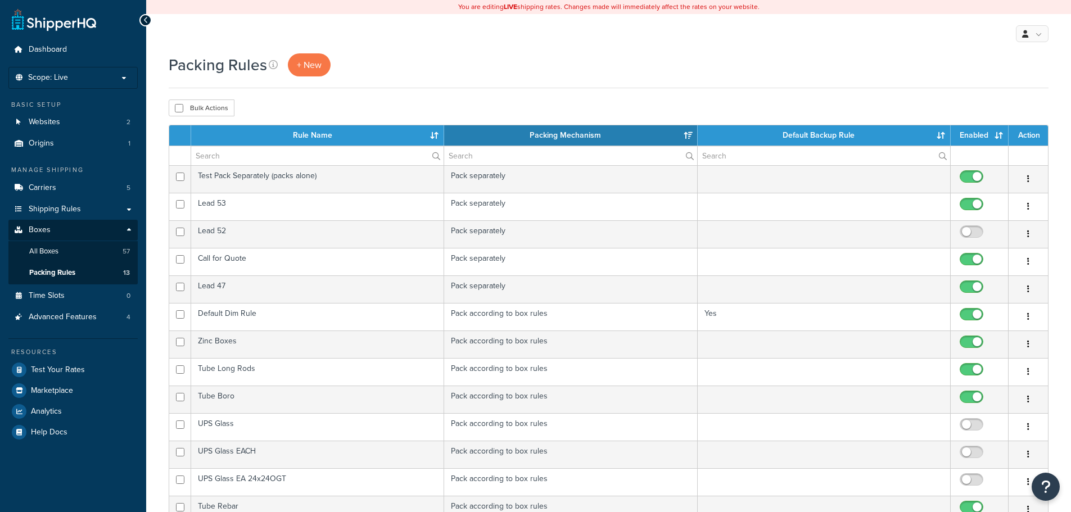
select select "15"
click at [56, 320] on span "Advanced Features" at bounding box center [63, 318] width 68 height 10
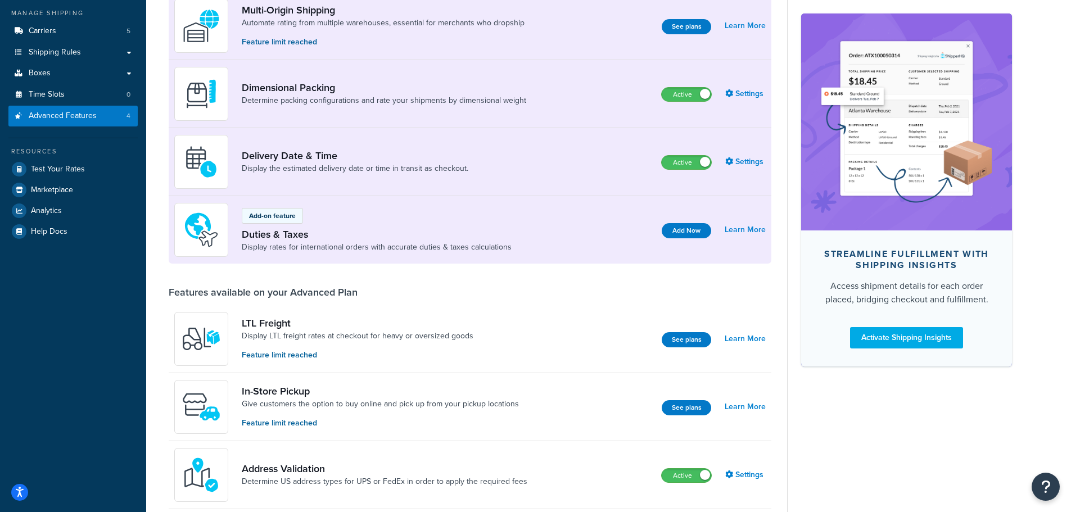
scroll to position [57, 0]
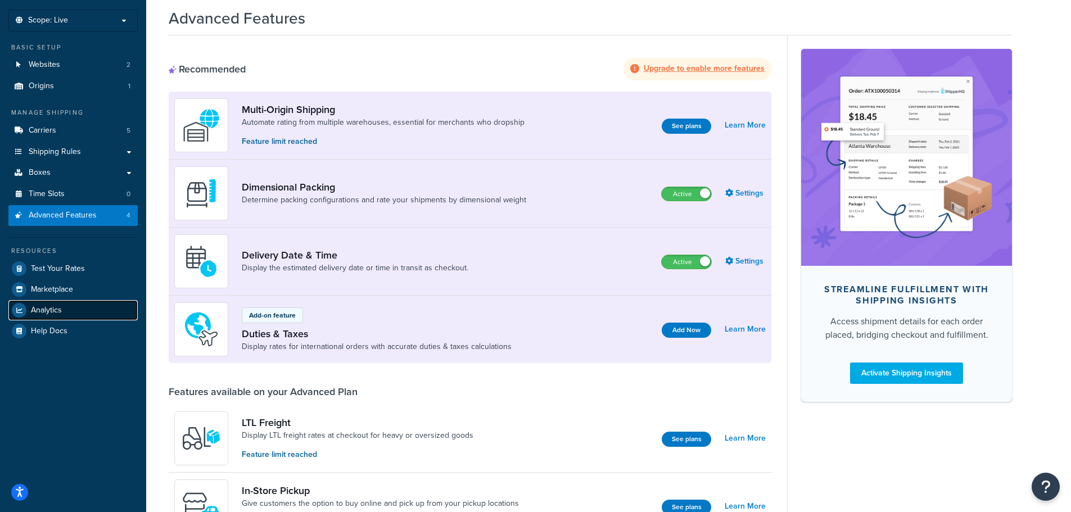
click at [47, 309] on span "Analytics" at bounding box center [46, 311] width 31 height 10
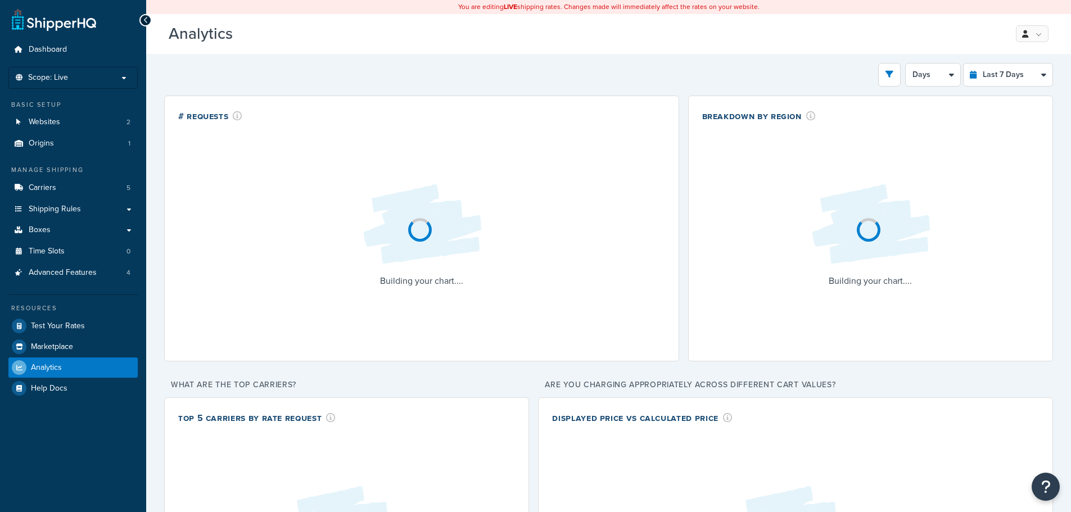
select select "last_7_days"
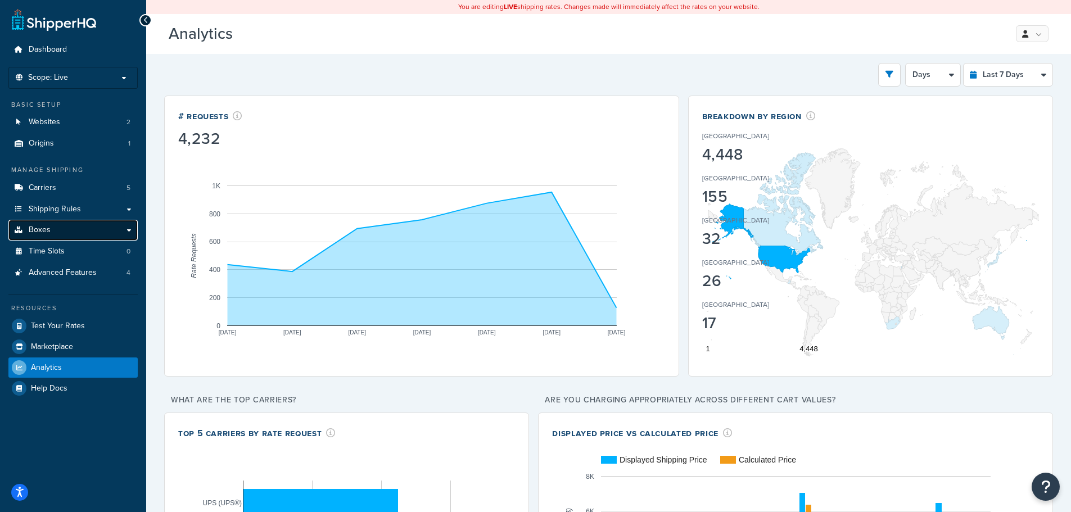
click at [91, 232] on link "Boxes" at bounding box center [72, 230] width 129 height 21
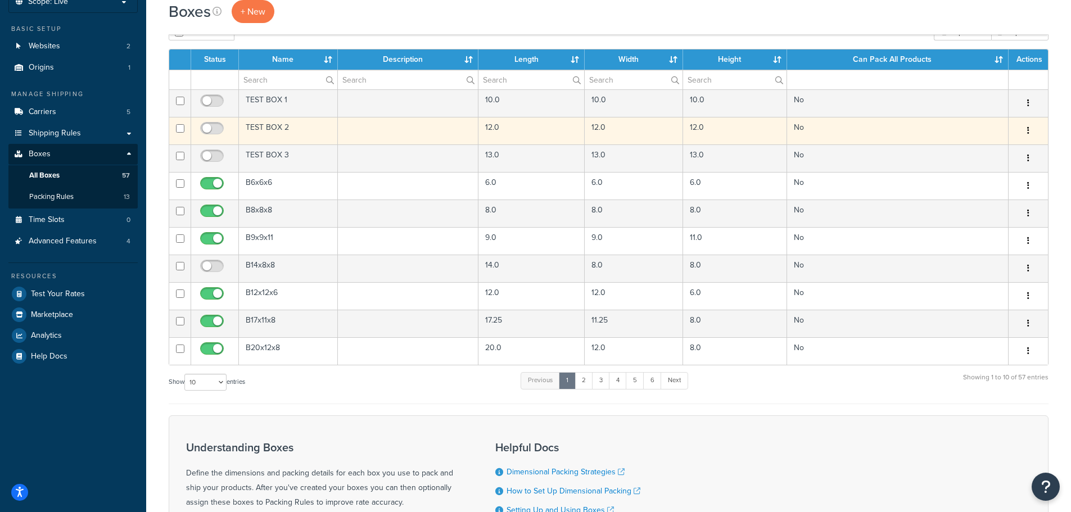
scroll to position [56, 0]
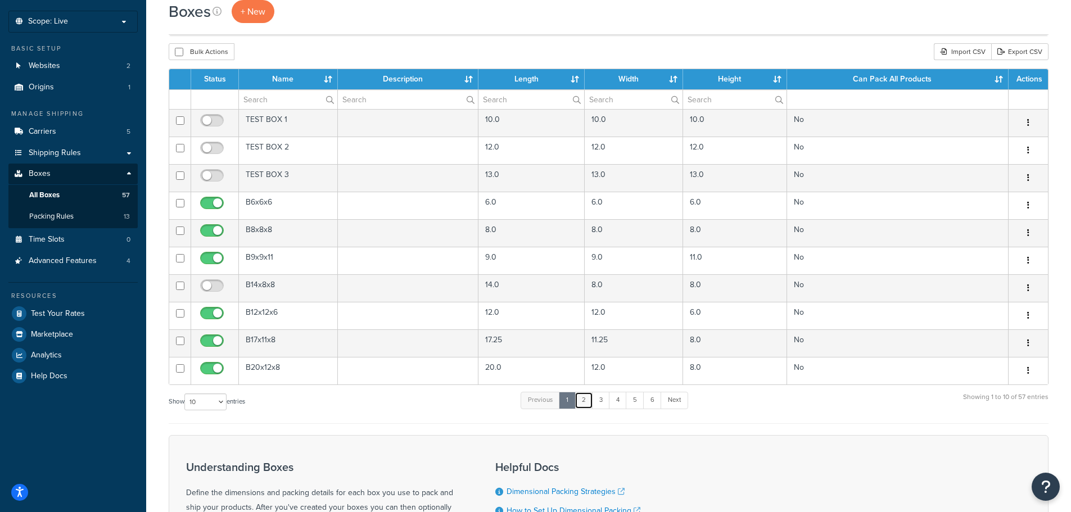
click at [584, 395] on link "2" at bounding box center [584, 400] width 19 height 17
click at [601, 403] on link "3" at bounding box center [599, 400] width 18 height 17
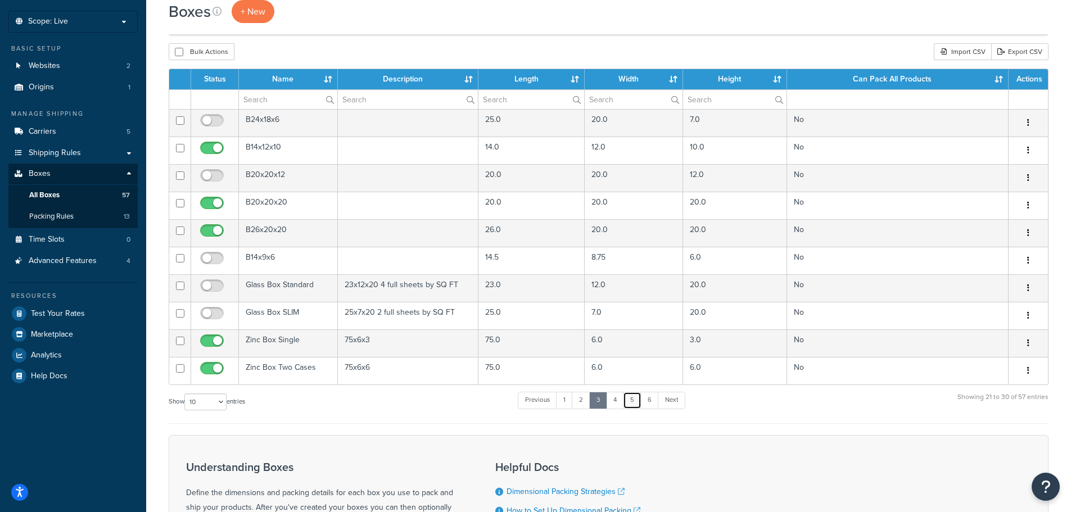
click at [625, 399] on link "5" at bounding box center [632, 400] width 19 height 17
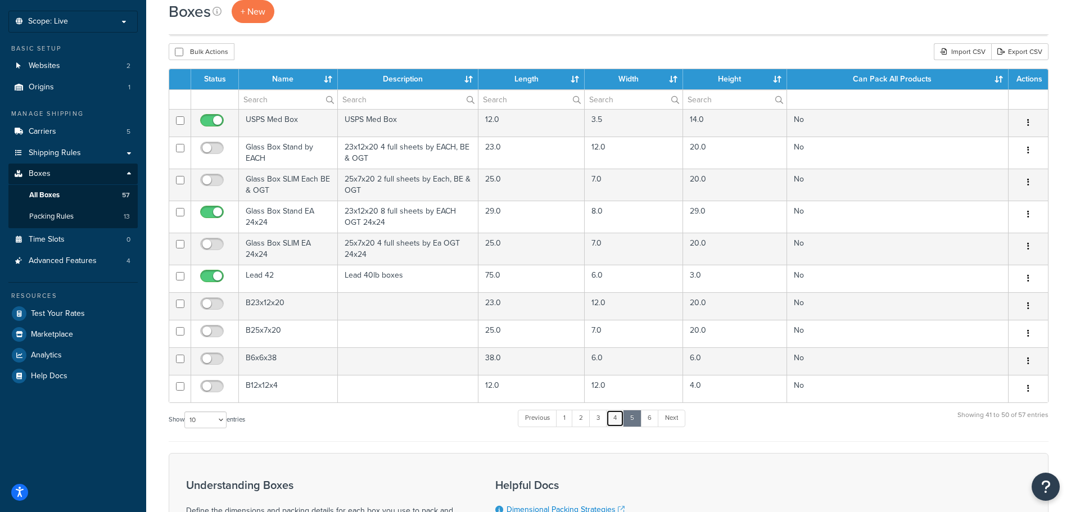
click at [620, 423] on link "4" at bounding box center [615, 418] width 18 height 17
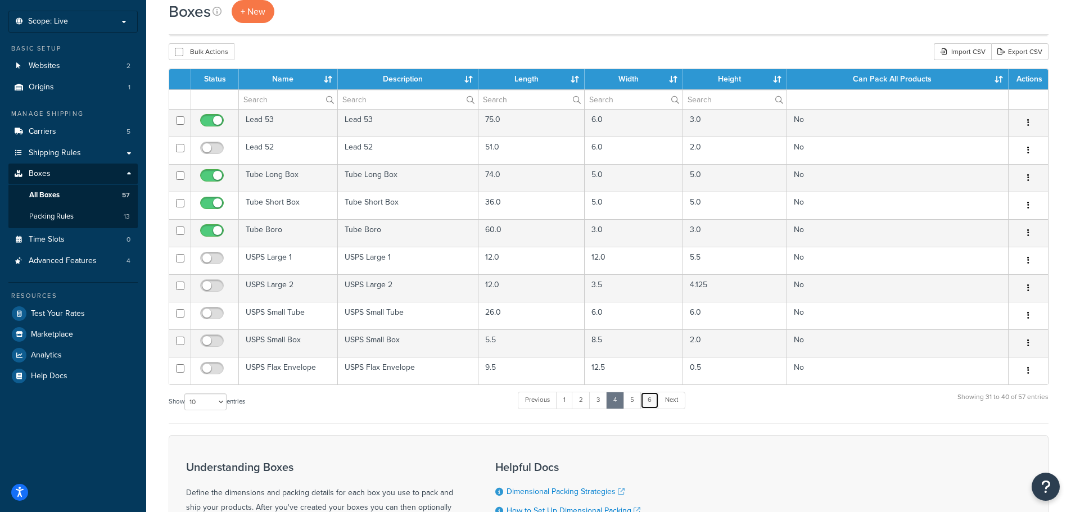
click at [646, 403] on link "6" at bounding box center [650, 400] width 19 height 17
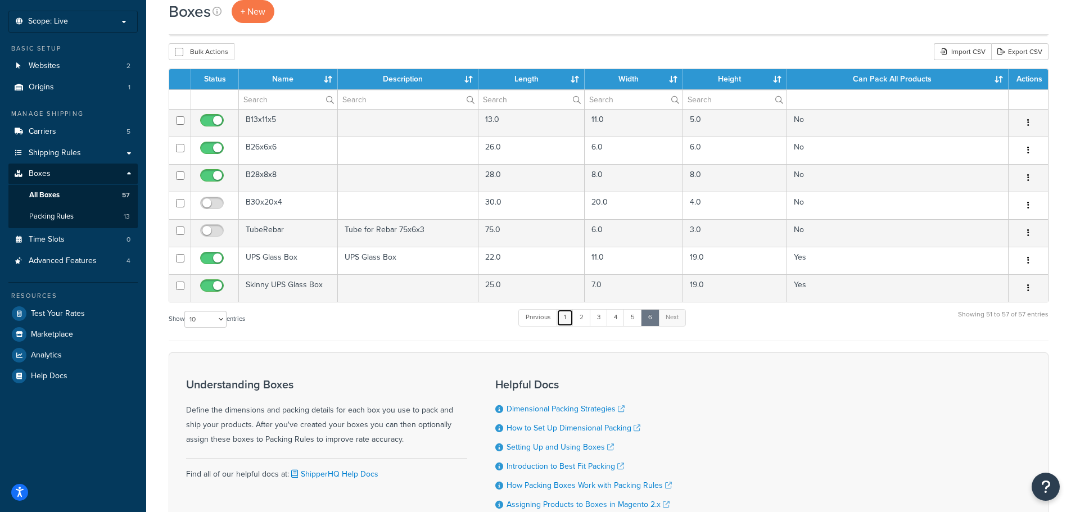
click at [565, 317] on link "1" at bounding box center [565, 317] width 17 height 17
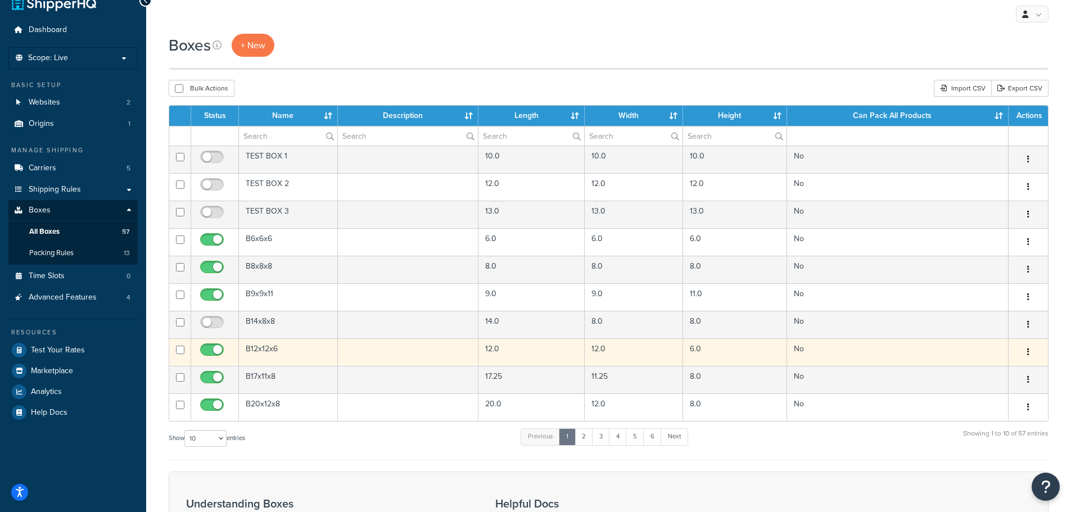
scroll to position [0, 0]
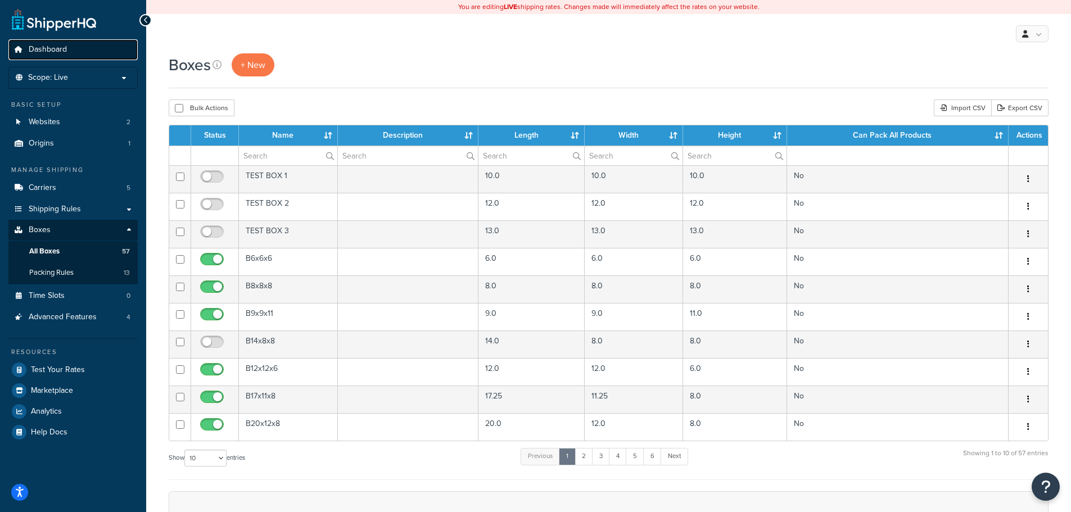
click at [45, 46] on span "Dashboard" at bounding box center [48, 50] width 38 height 10
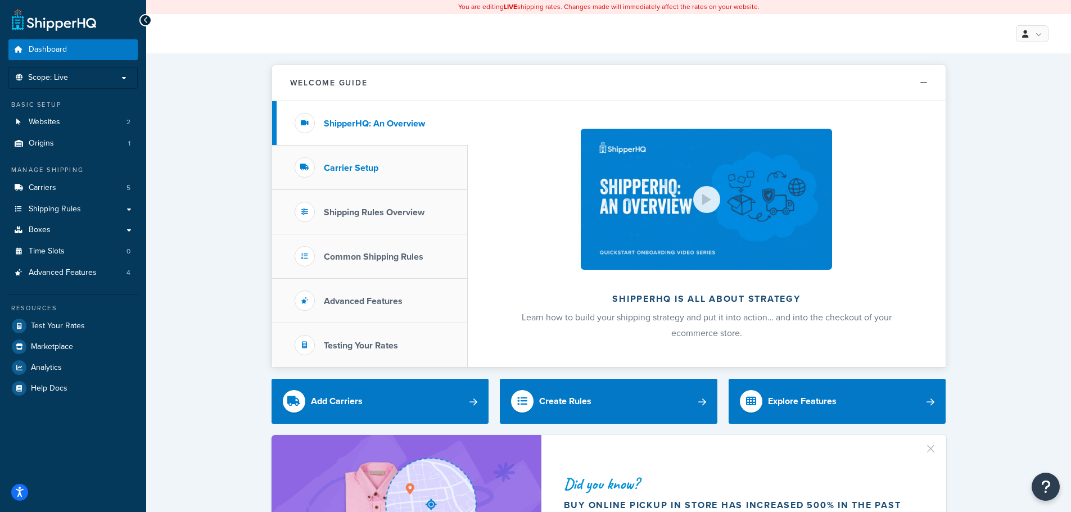
click at [340, 167] on h3 "Carrier Setup" at bounding box center [351, 168] width 55 height 10
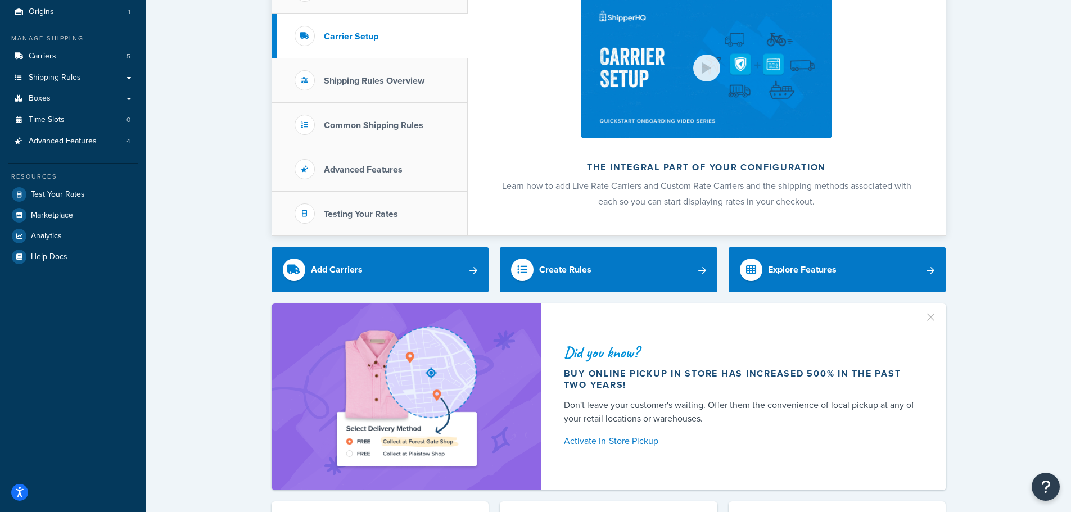
scroll to position [169, 0]
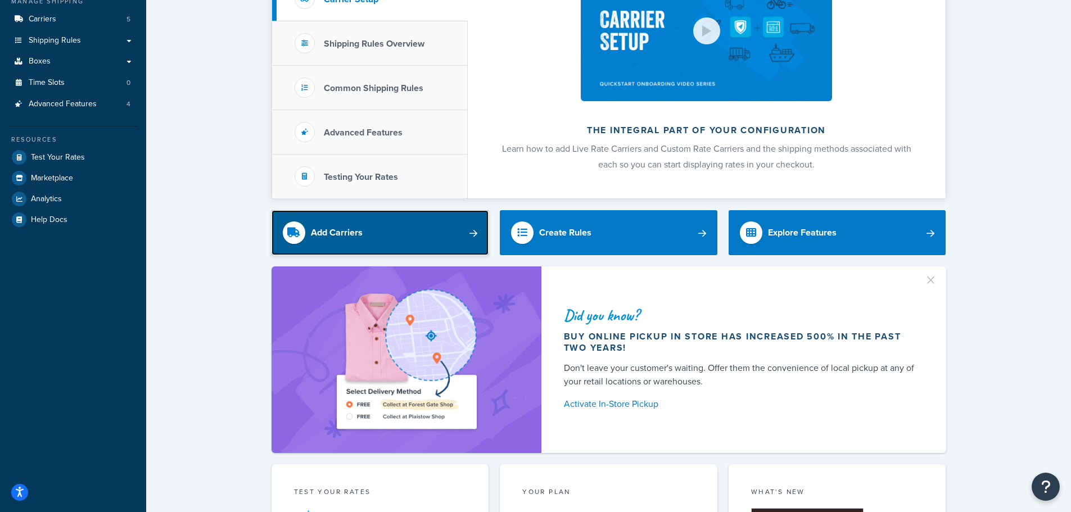
click at [461, 227] on link "Add Carriers" at bounding box center [381, 232] width 218 height 45
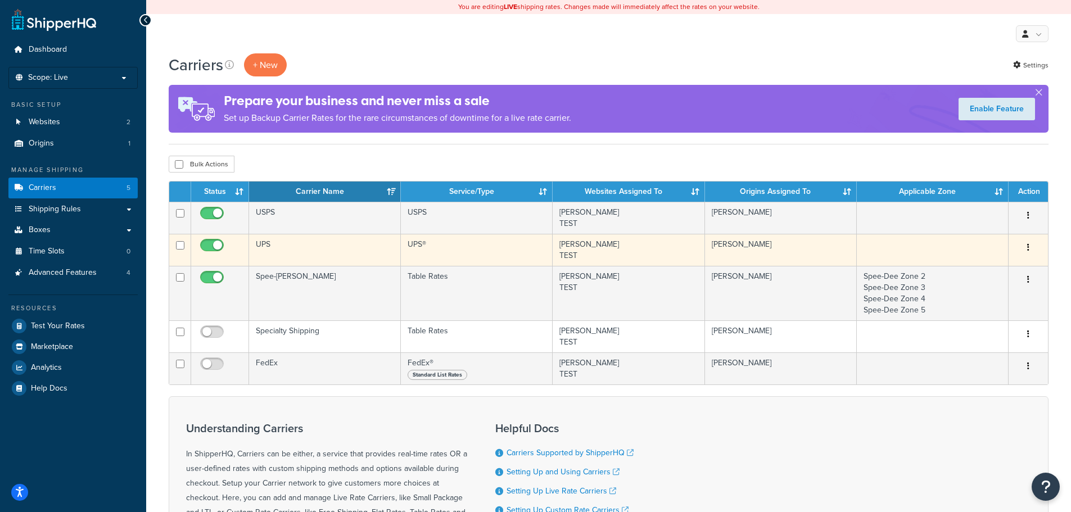
click at [304, 250] on td "UPS" at bounding box center [325, 250] width 152 height 32
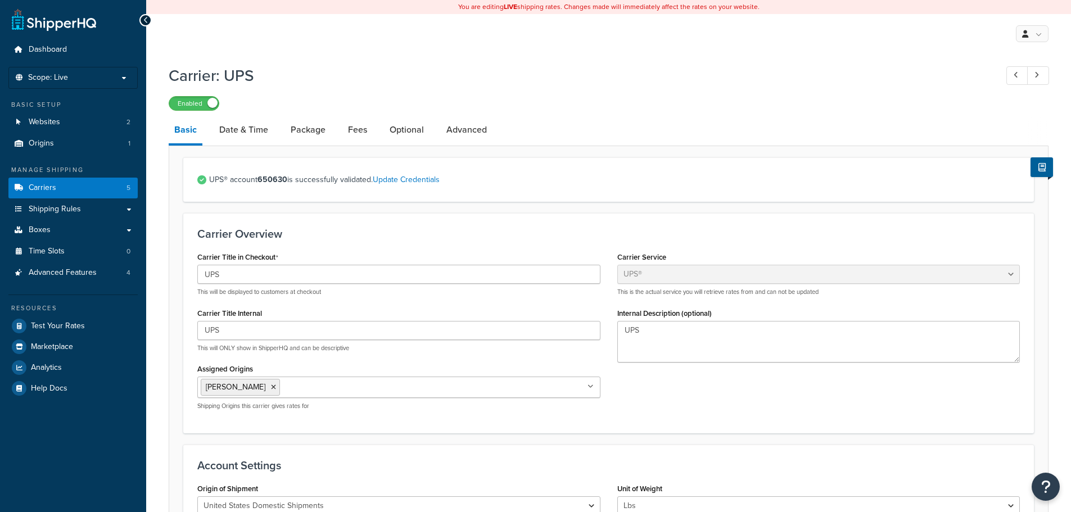
select select "ups"
select select "01"
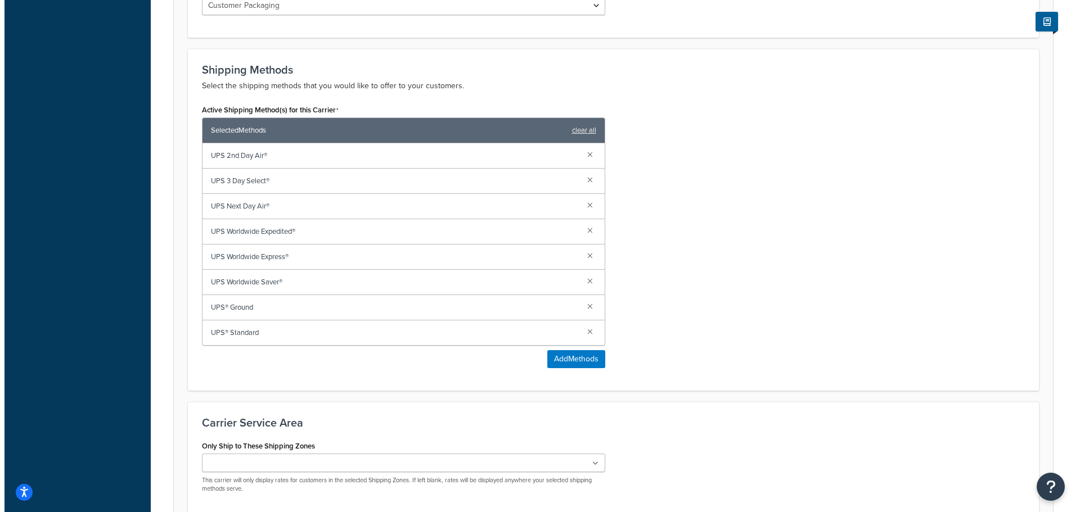
scroll to position [675, 0]
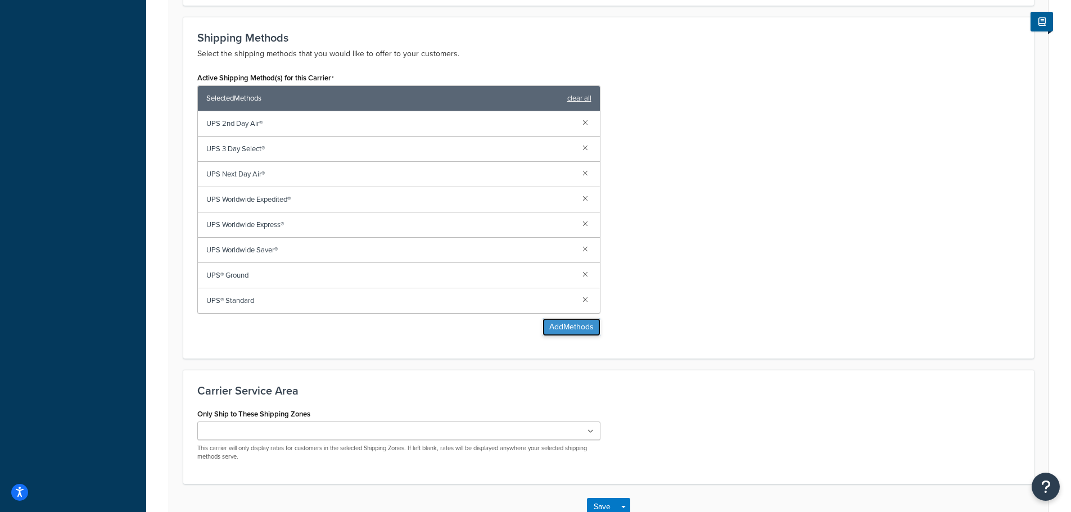
click at [558, 325] on button "Add Methods" at bounding box center [572, 327] width 58 height 18
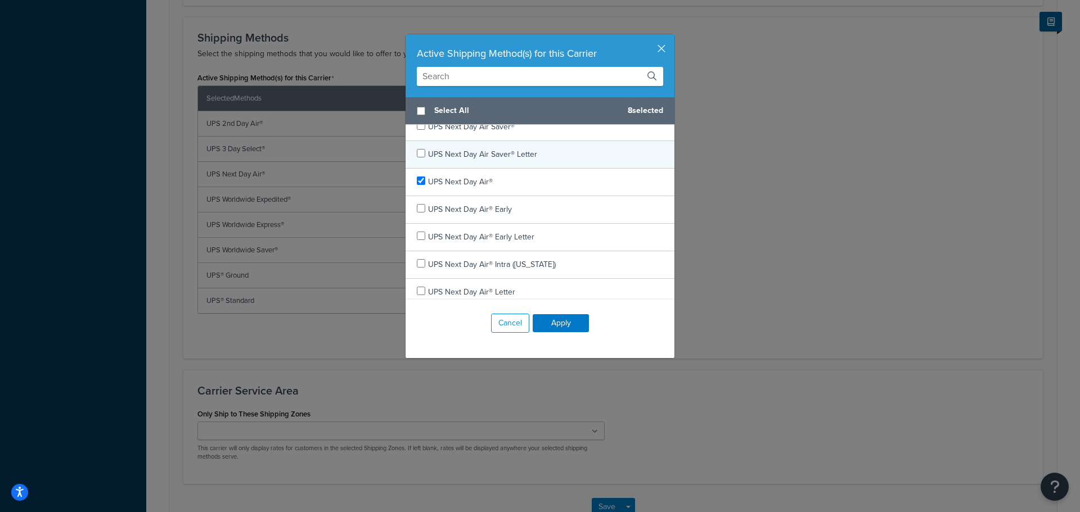
scroll to position [169, 0]
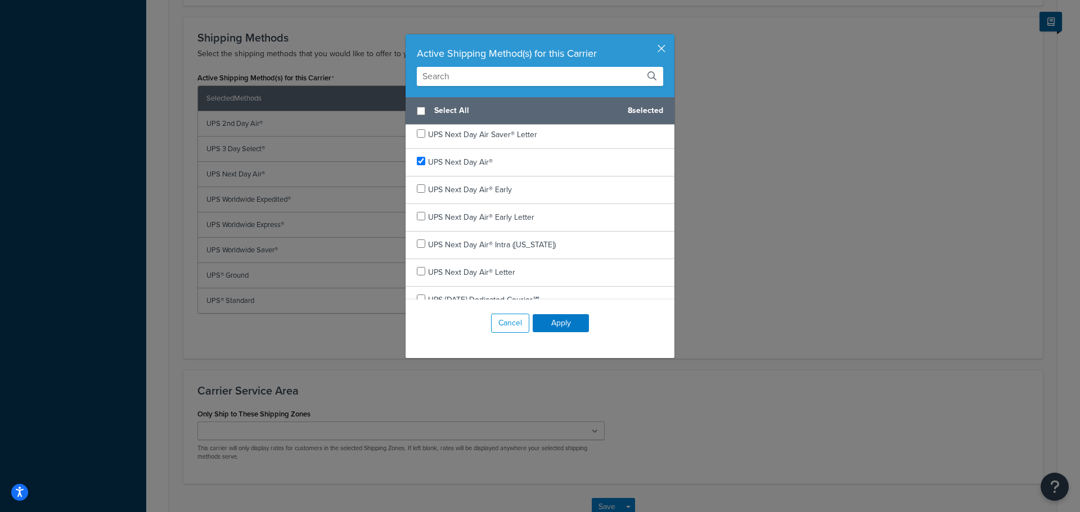
click at [486, 74] on input "text" at bounding box center [540, 76] width 246 height 19
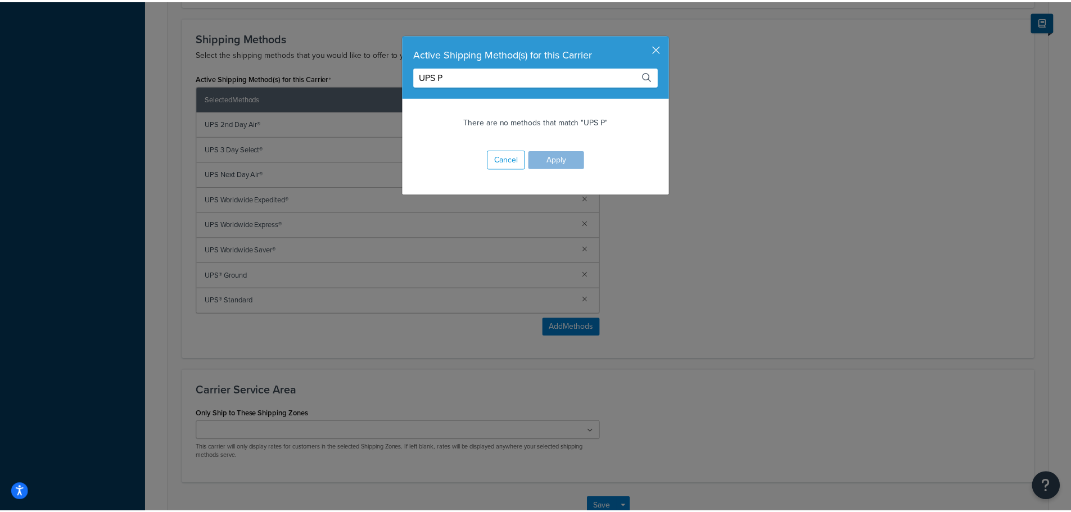
scroll to position [0, 0]
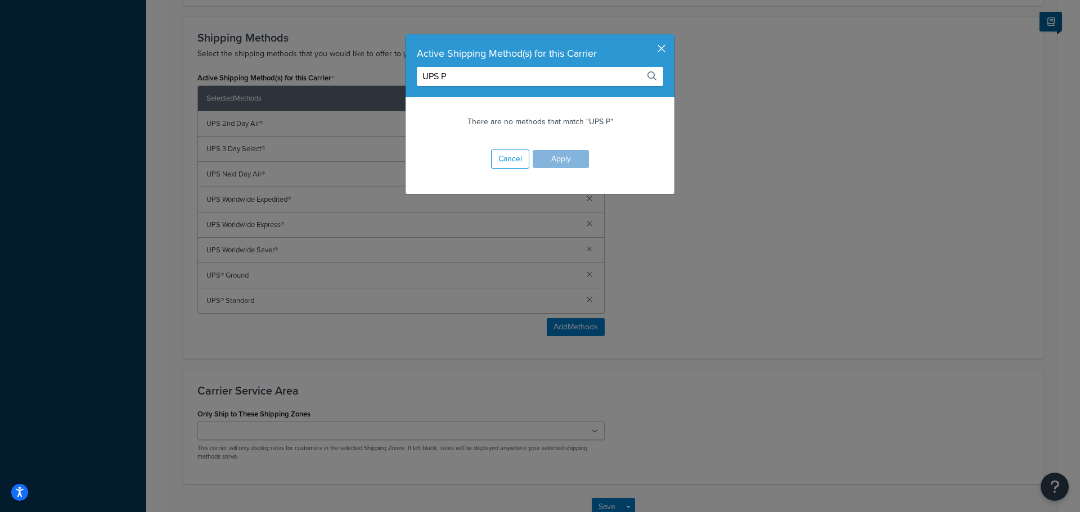
type input "UPS P"
click at [671, 37] on button "button" at bounding box center [672, 35] width 3 height 3
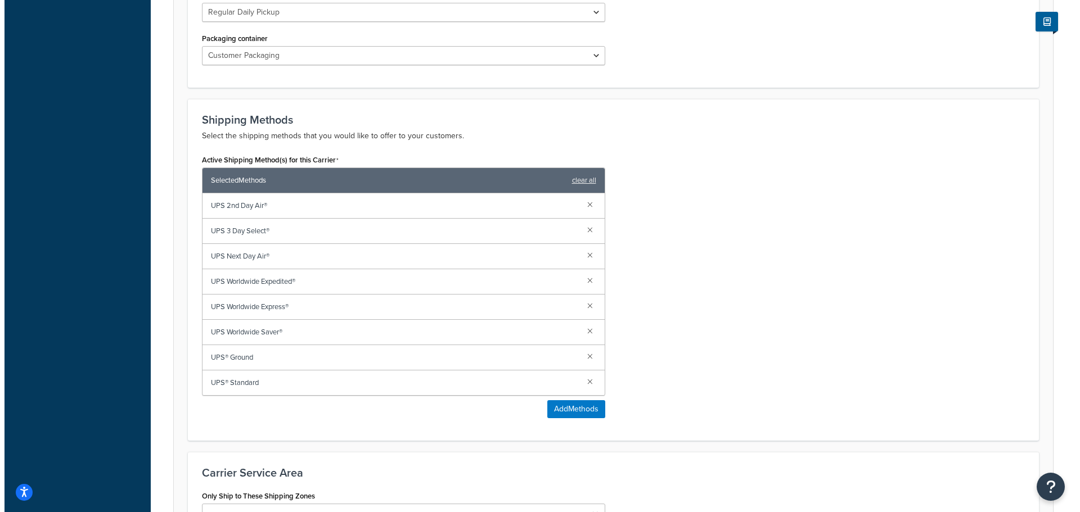
scroll to position [693, 0]
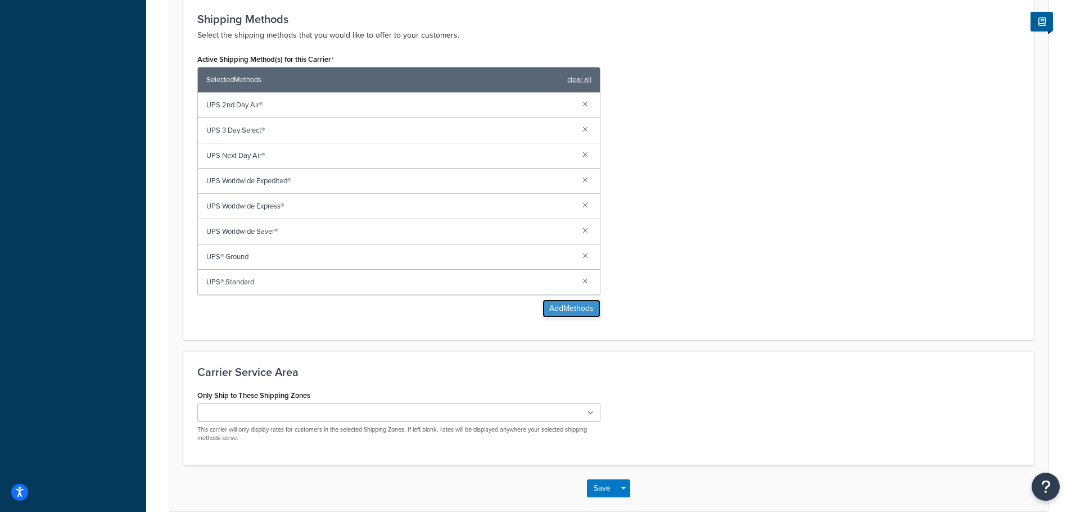
click at [568, 312] on button "Add Methods" at bounding box center [572, 309] width 58 height 18
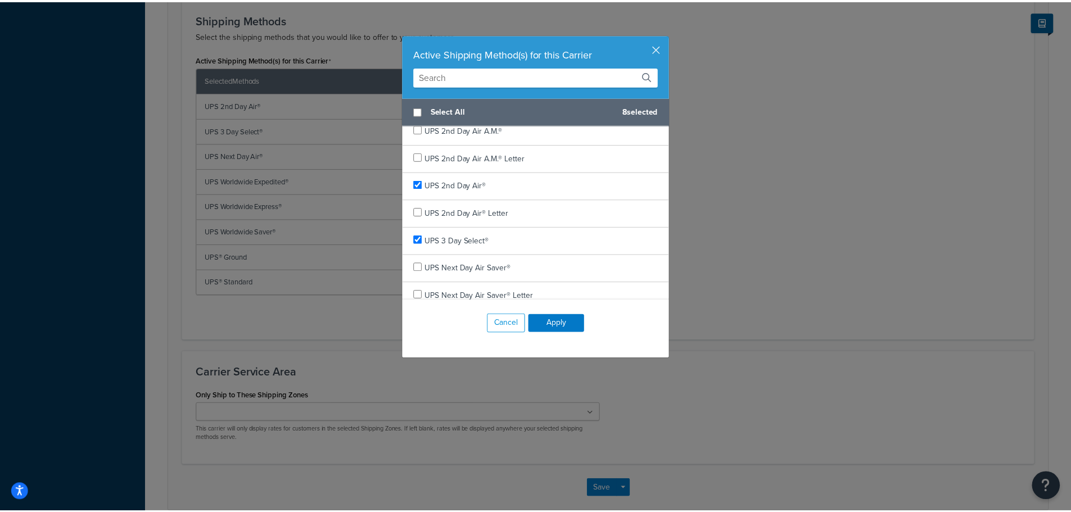
scroll to position [0, 0]
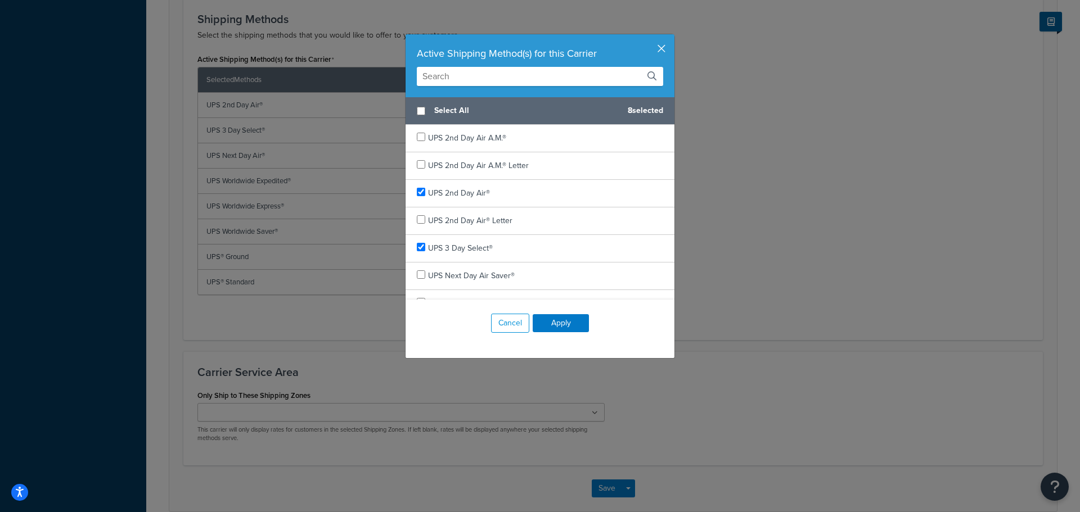
click at [671, 37] on button "button" at bounding box center [672, 35] width 3 height 3
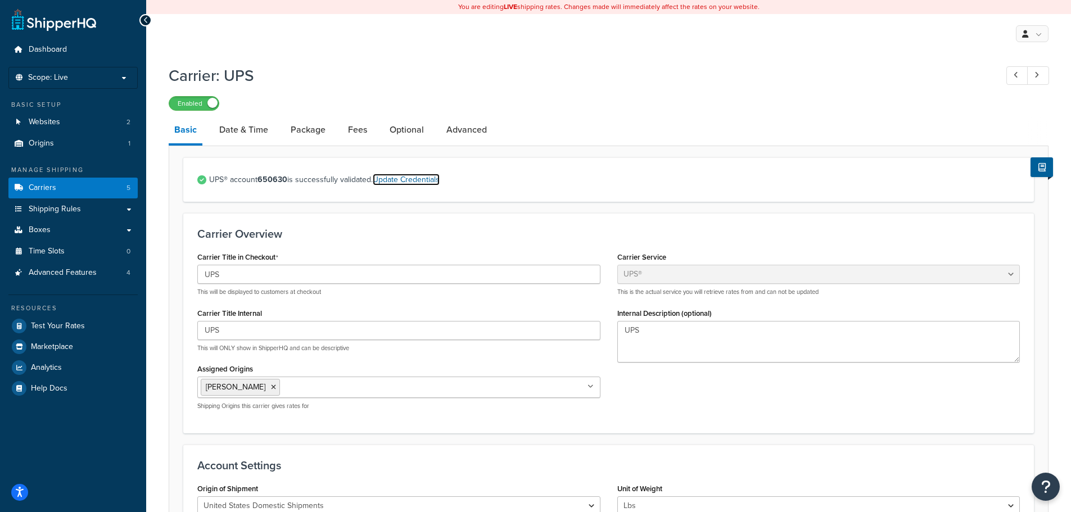
click at [408, 177] on link "Update Credentials" at bounding box center [406, 180] width 67 height 12
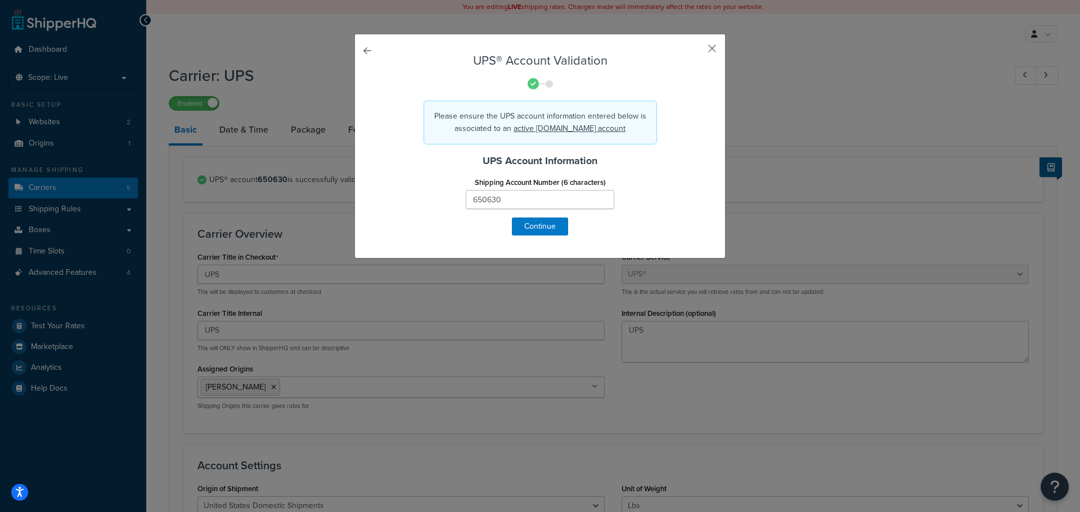
click at [697, 51] on button "button" at bounding box center [695, 52] width 3 height 3
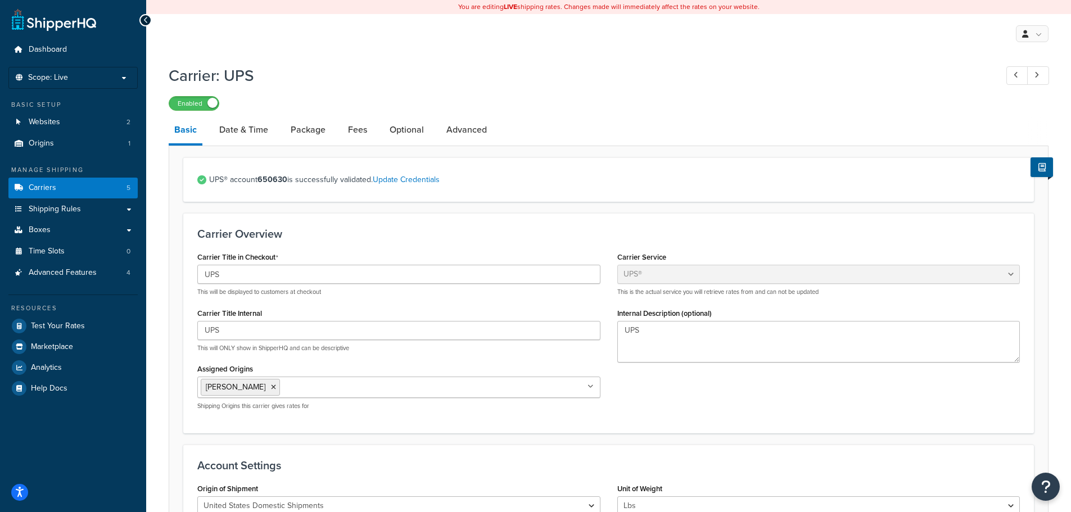
select select "ups"
select select "01"
click at [25, 190] on link "Carriers 5" at bounding box center [72, 188] width 129 height 21
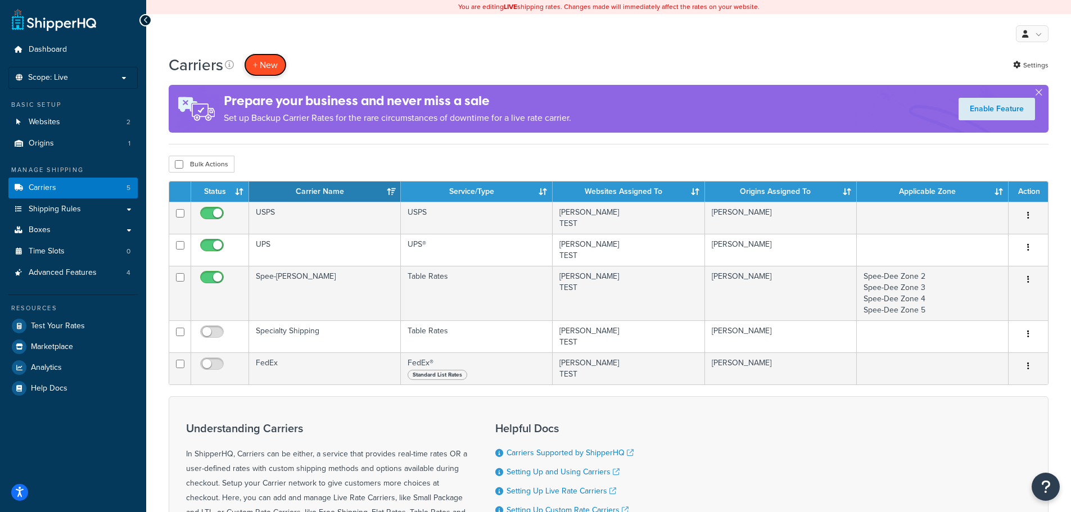
click at [263, 61] on button "+ New" at bounding box center [265, 64] width 43 height 23
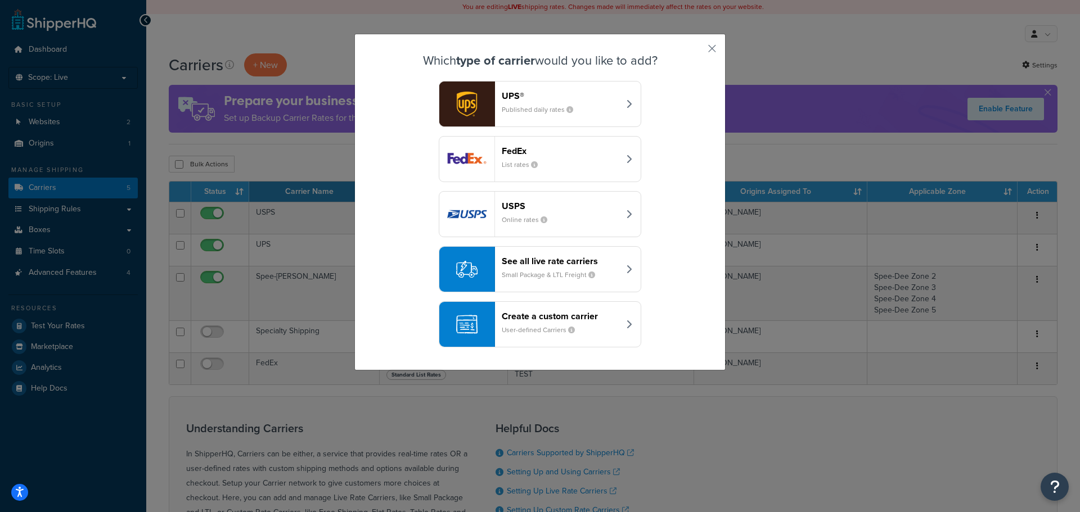
click at [570, 104] on div "UPS® Published daily rates" at bounding box center [561, 104] width 118 height 27
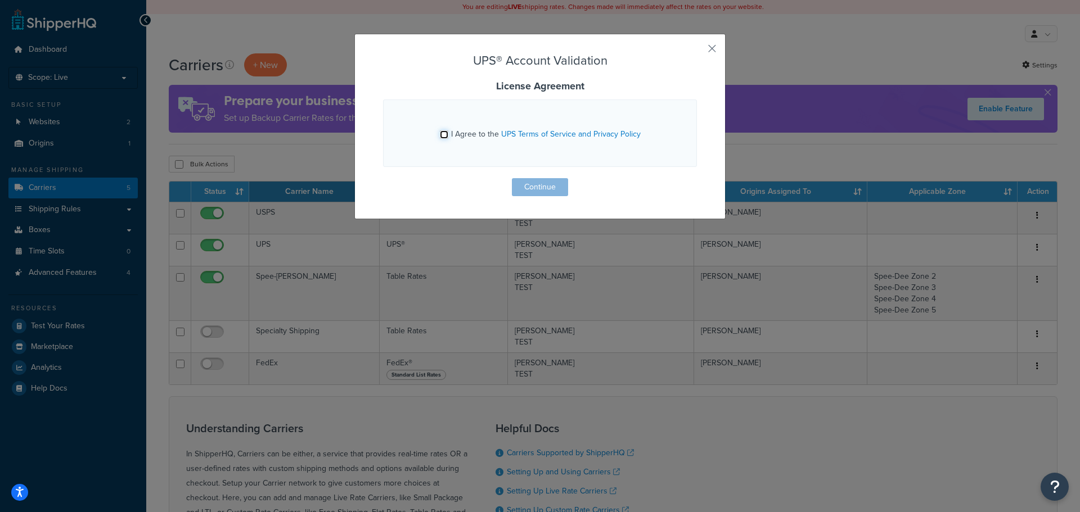
click at [440, 137] on input "I Agree to the UPS Terms of Service and Privacy Policy" at bounding box center [444, 134] width 8 height 8
checkbox input "true"
click at [529, 187] on button "Continue" at bounding box center [540, 187] width 56 height 18
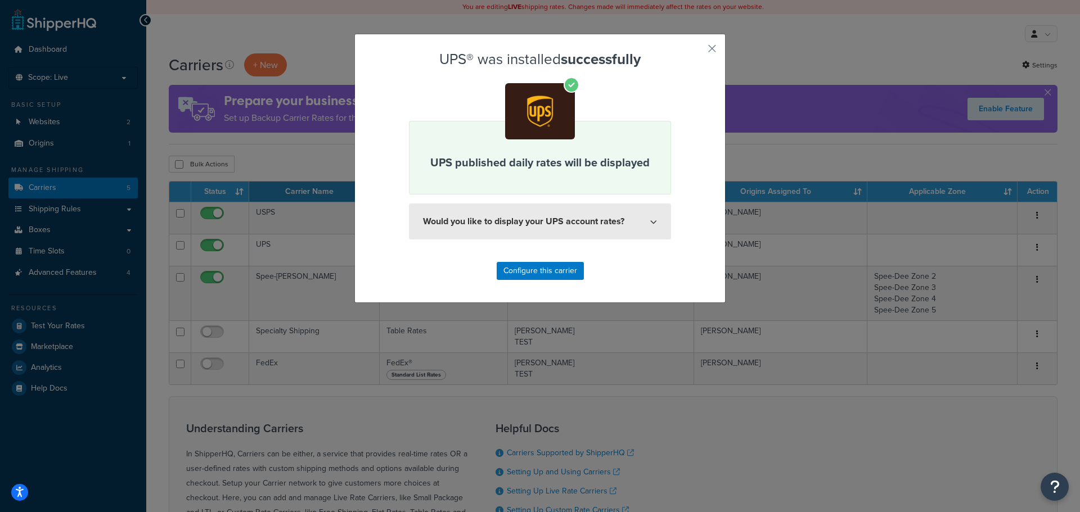
click at [653, 221] on button "Would you like to display your UPS account rates?" at bounding box center [540, 222] width 262 height 36
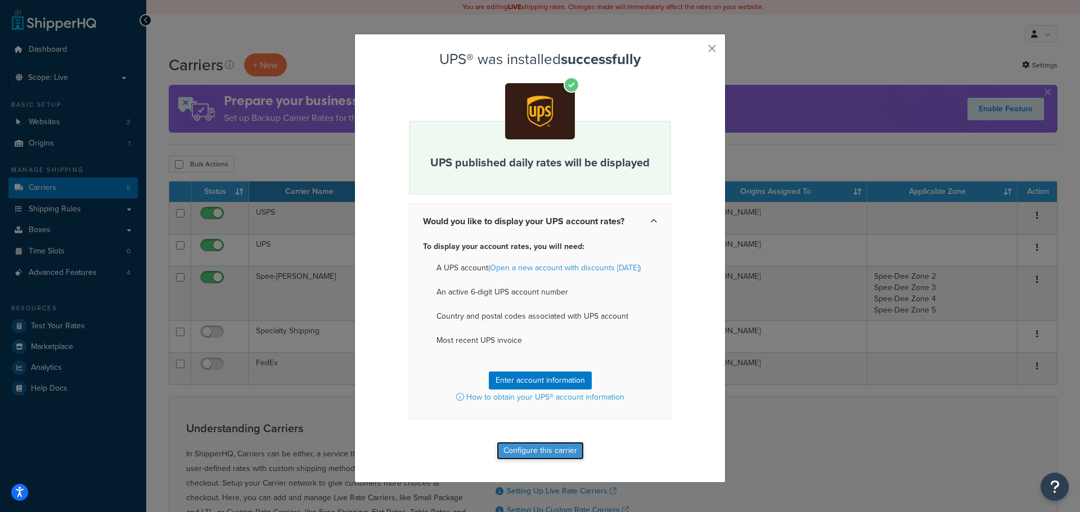
click at [500, 450] on button "Configure this carrier" at bounding box center [540, 451] width 87 height 18
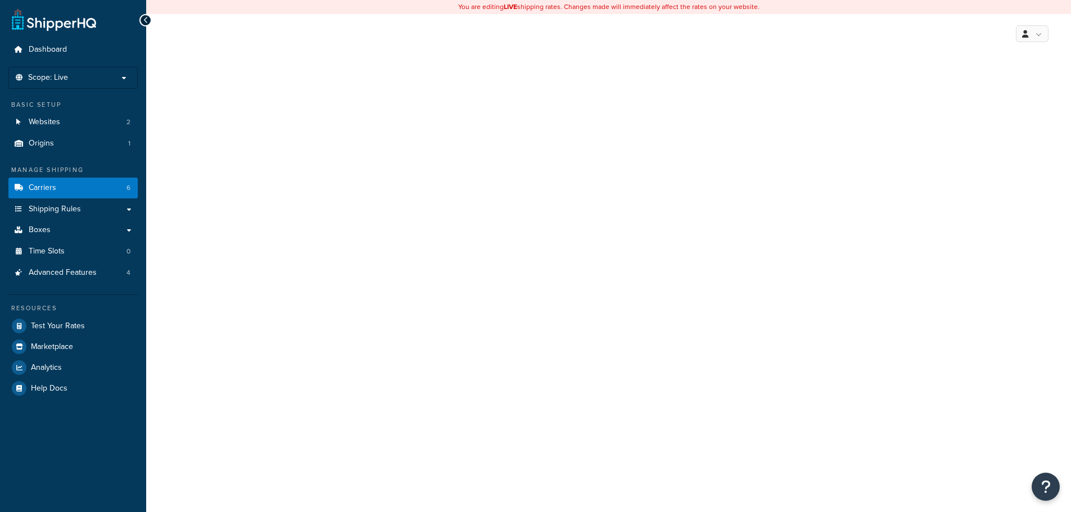
select select "ups"
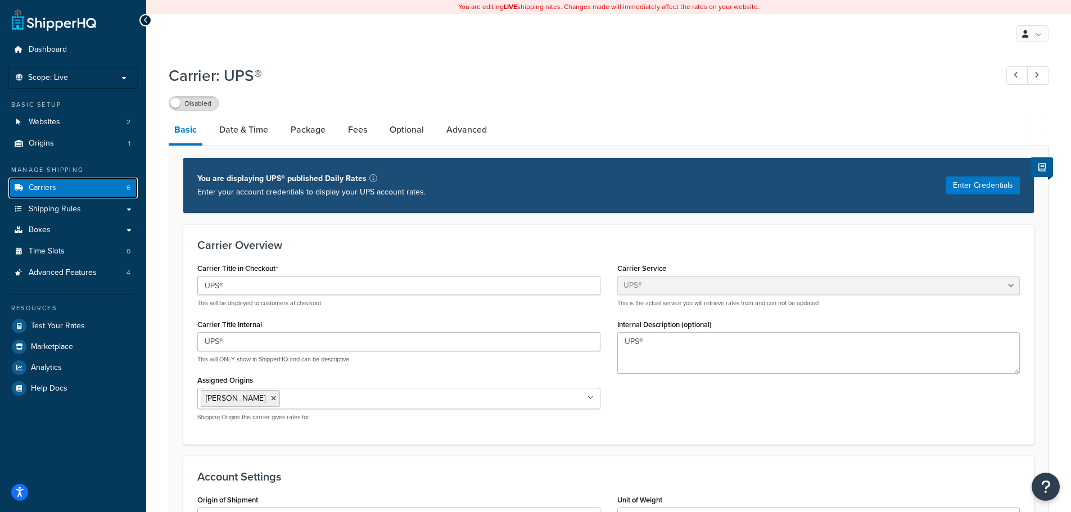
click at [61, 185] on link "Carriers 6" at bounding box center [72, 188] width 129 height 21
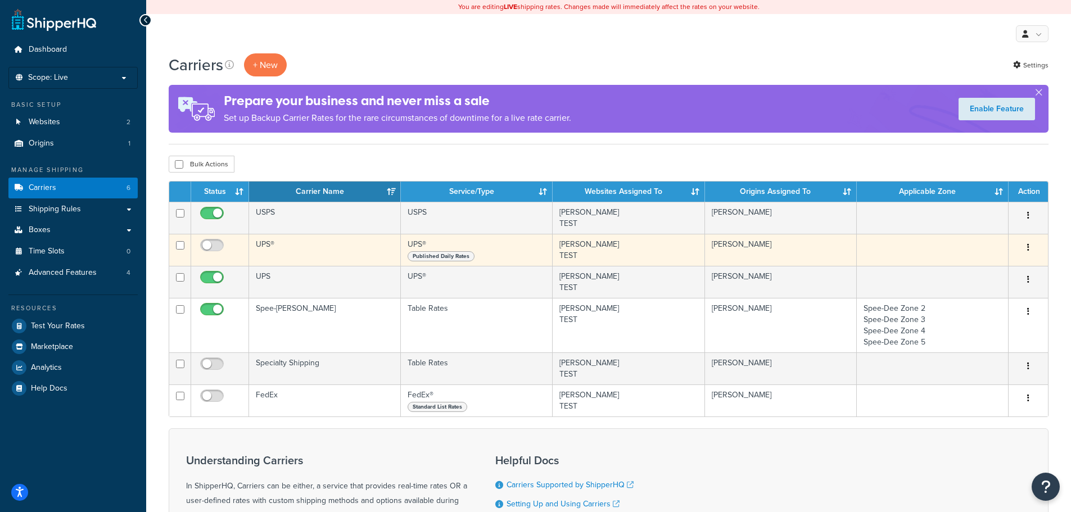
click at [276, 250] on td "UPS®" at bounding box center [325, 250] width 152 height 32
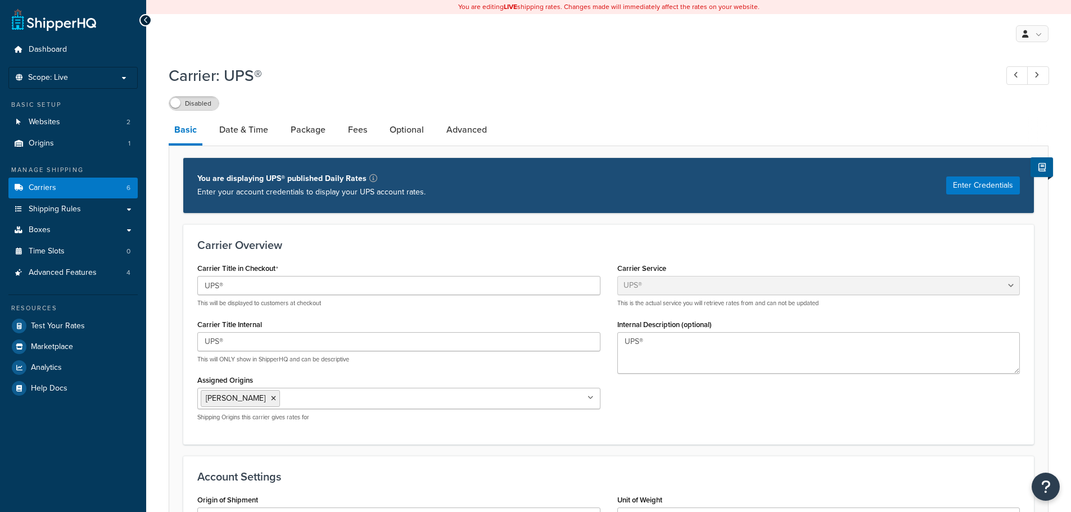
select select "ups"
click at [972, 188] on button "Enter Credentials" at bounding box center [983, 186] width 74 height 18
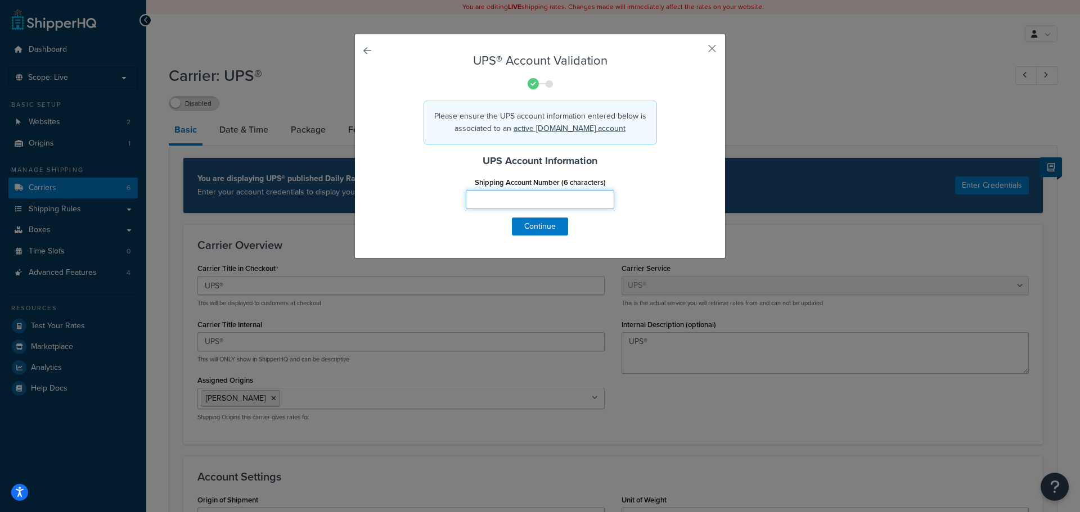
click at [503, 195] on input "Shipping Account Number (6 characters)" at bounding box center [540, 199] width 148 height 19
type input "H91546"
click at [529, 230] on button "Continue" at bounding box center [540, 227] width 56 height 18
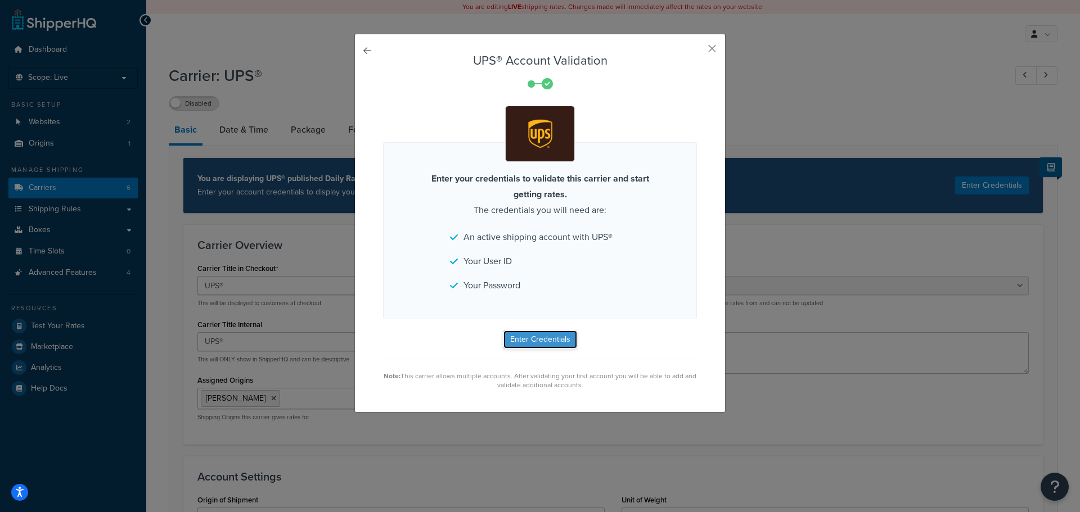
click at [539, 339] on button "Enter Credentials" at bounding box center [540, 340] width 74 height 18
